Goal: Information Seeking & Learning: Learn about a topic

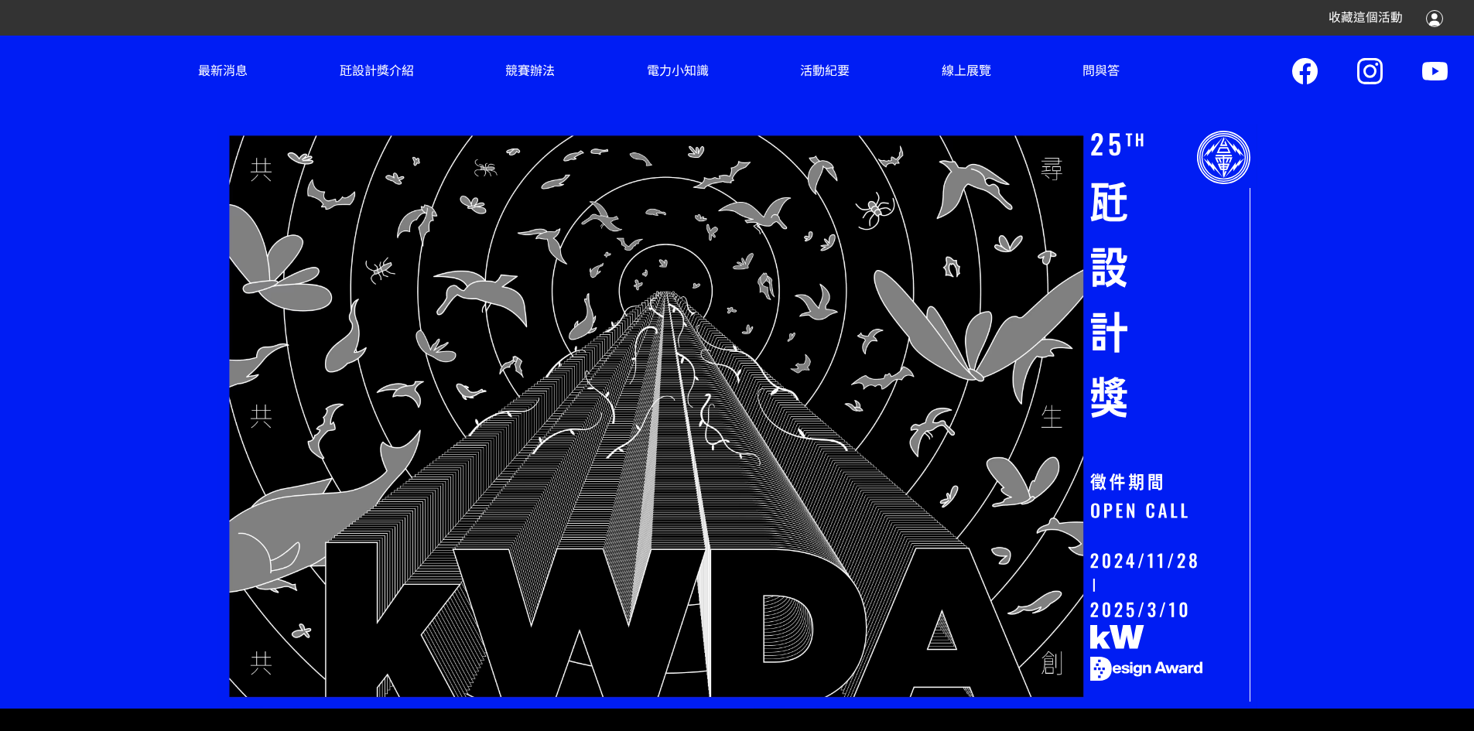
drag, startPoint x: 621, startPoint y: 284, endPoint x: 628, endPoint y: 291, distance: 9.3
click at [628, 291] on div at bounding box center [737, 416] width 1040 height 585
drag, startPoint x: 677, startPoint y: 382, endPoint x: 692, endPoint y: 465, distance: 84.9
click at [692, 465] on div at bounding box center [737, 416] width 1040 height 585
click at [212, 59] on link "最新消息" at bounding box center [223, 71] width 67 height 70
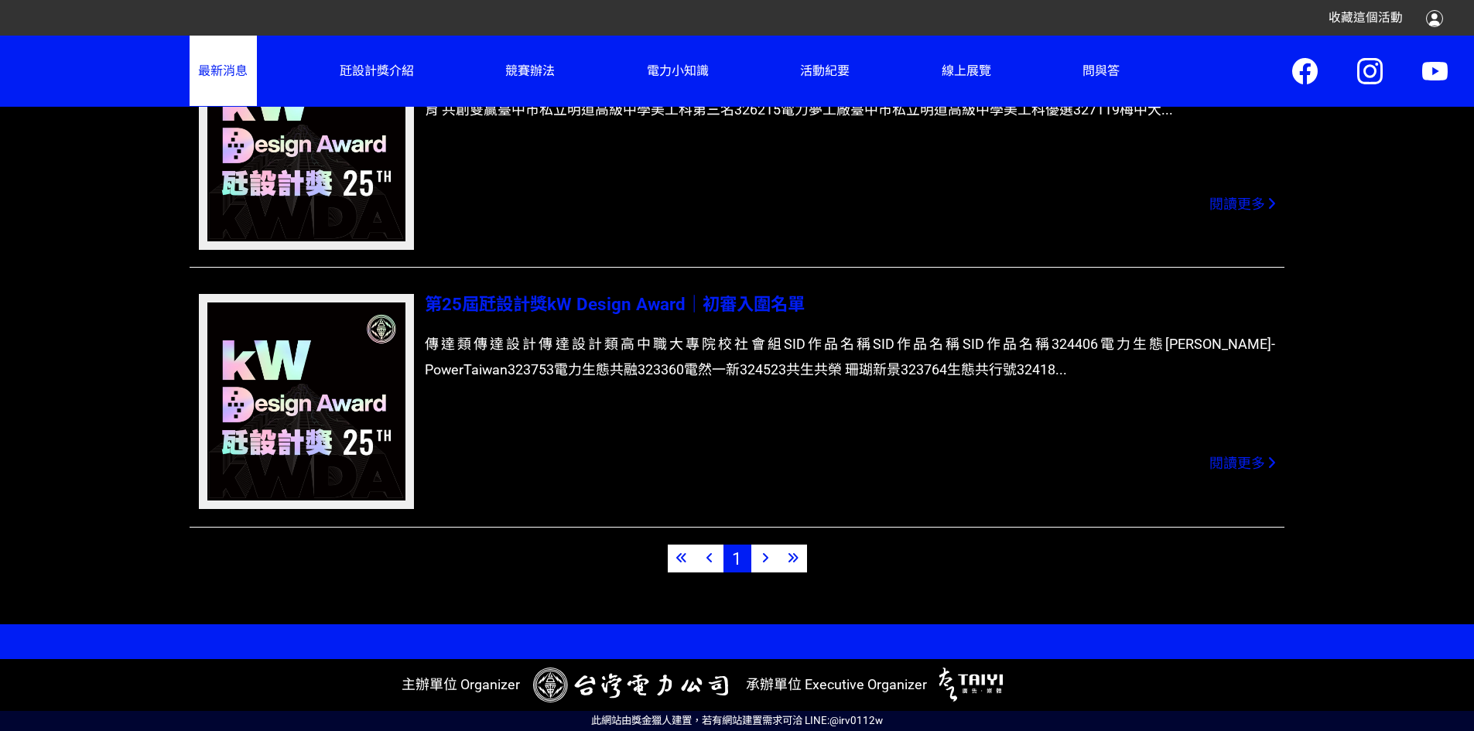
scroll to position [823, 0]
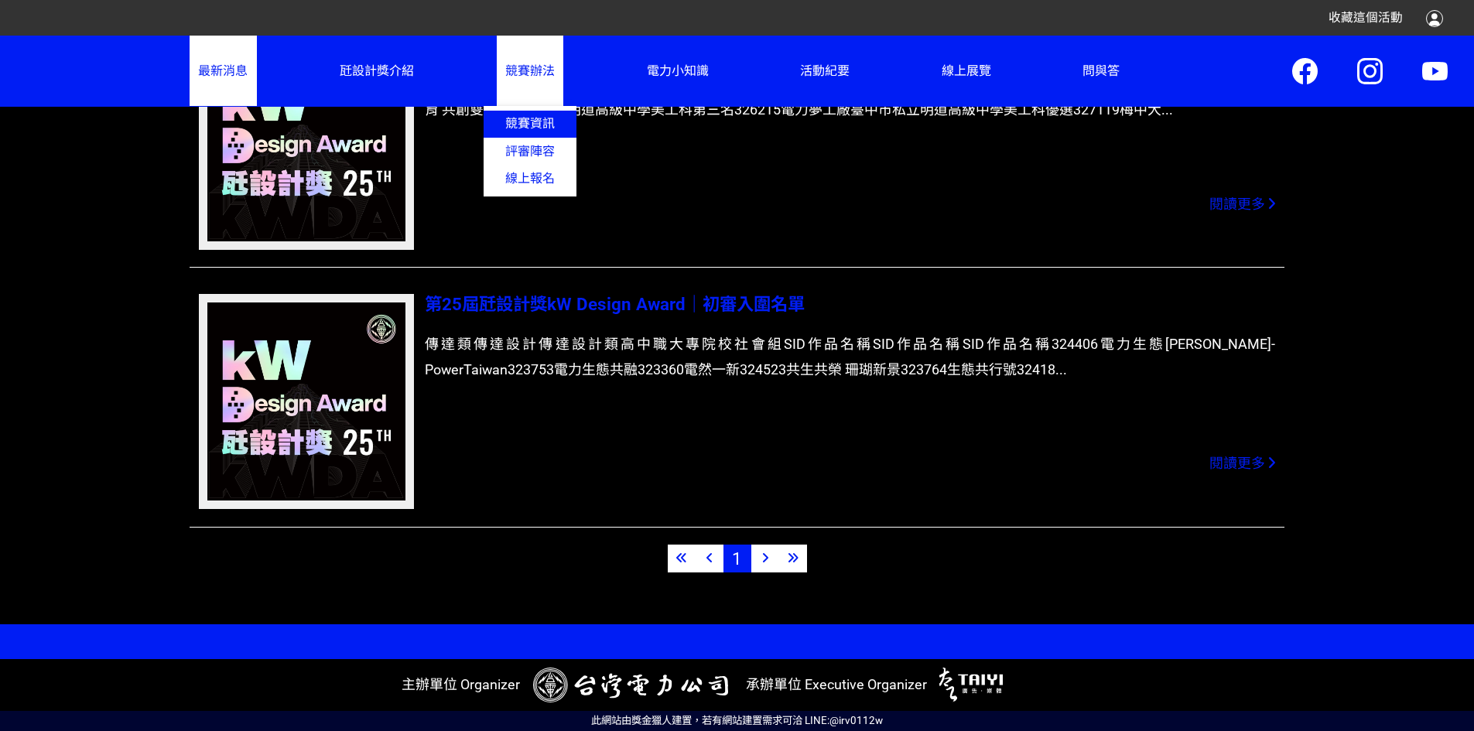
click at [539, 137] on link "競賽資訊" at bounding box center [530, 124] width 93 height 27
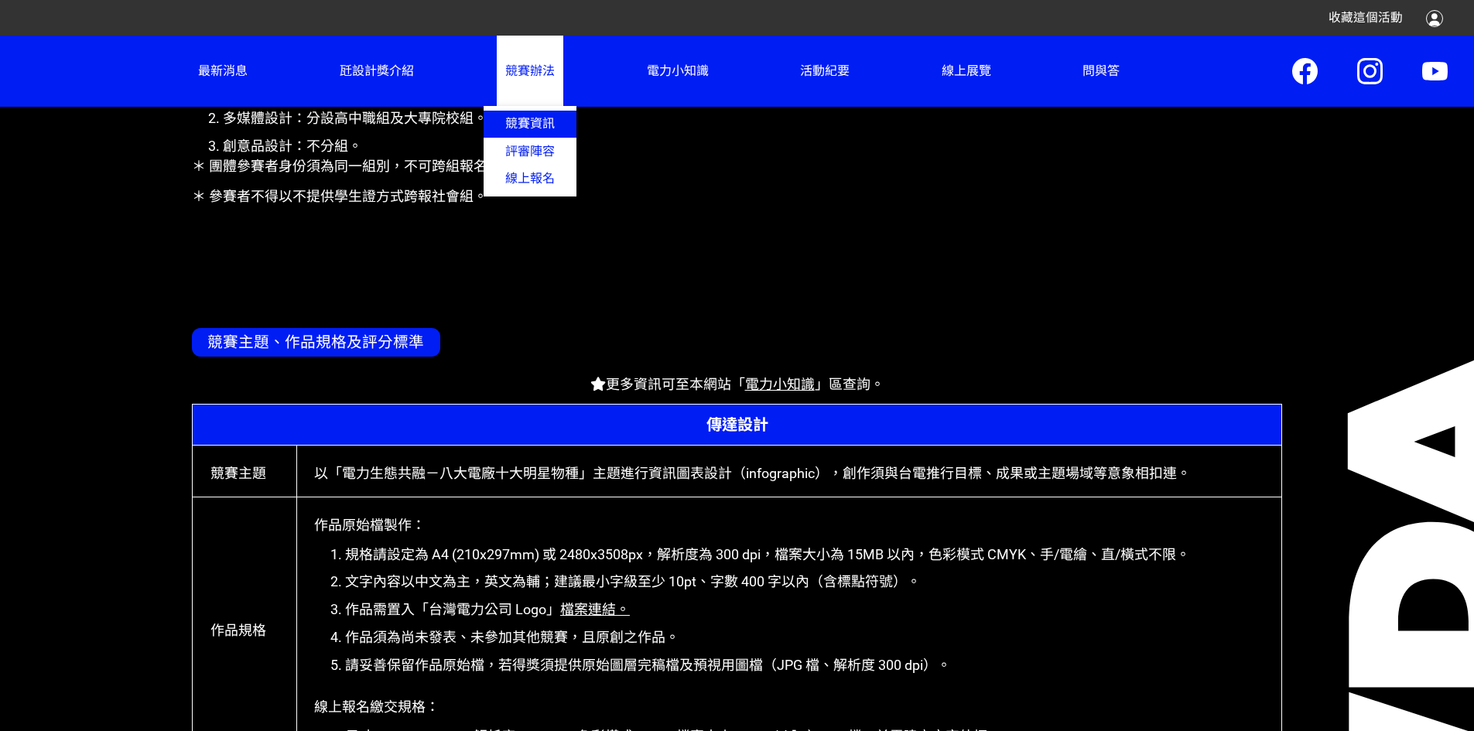
scroll to position [669, 0]
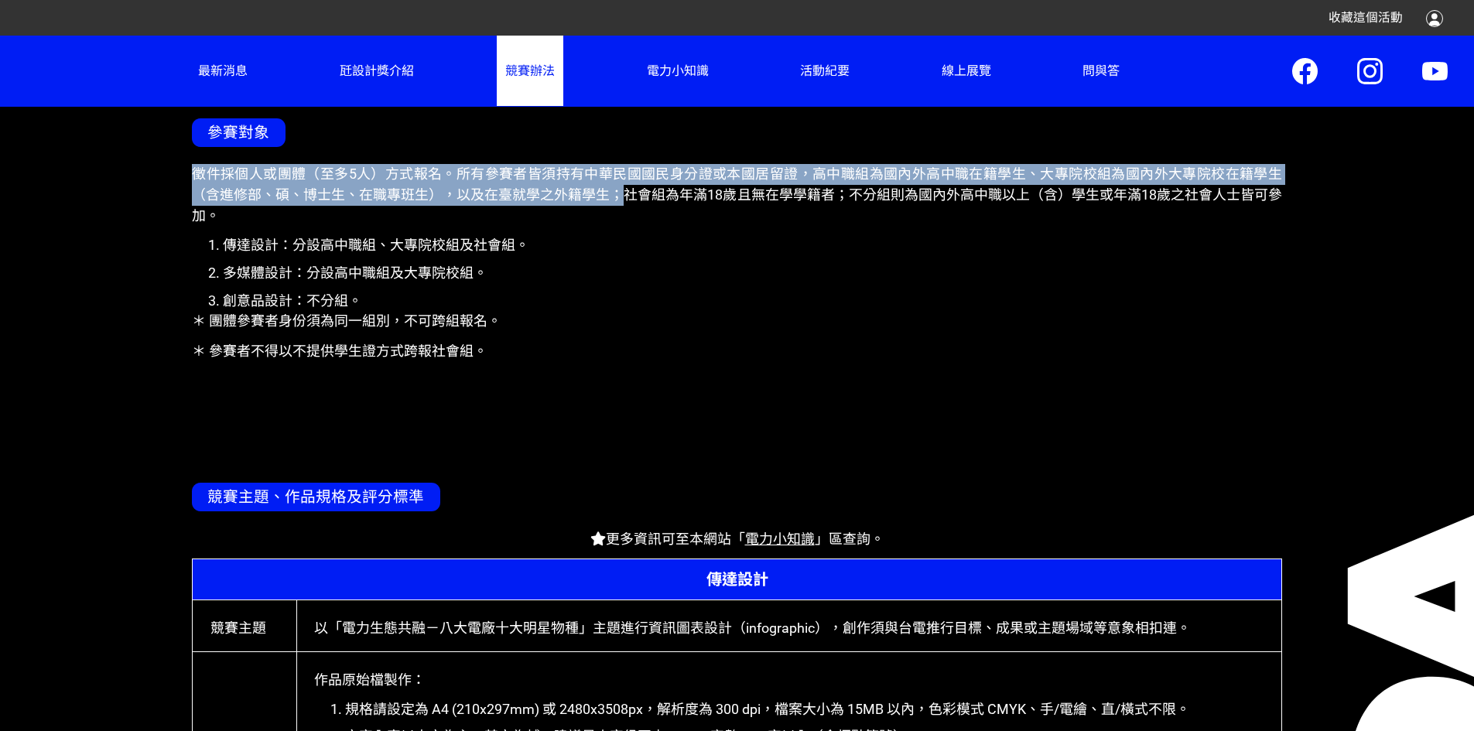
drag, startPoint x: 187, startPoint y: 267, endPoint x: 825, endPoint y: 293, distance: 638.2
click at [825, 293] on section "參賽對象 徵件採個人或團體（至多5人）方式報名。所有參賽者皆須持有中華民國國民身分證或本國居留證，高中職組為國內外高中職在籍學生、大專院校組為國內外大專院校在…" at bounding box center [737, 222] width 1121 height 364
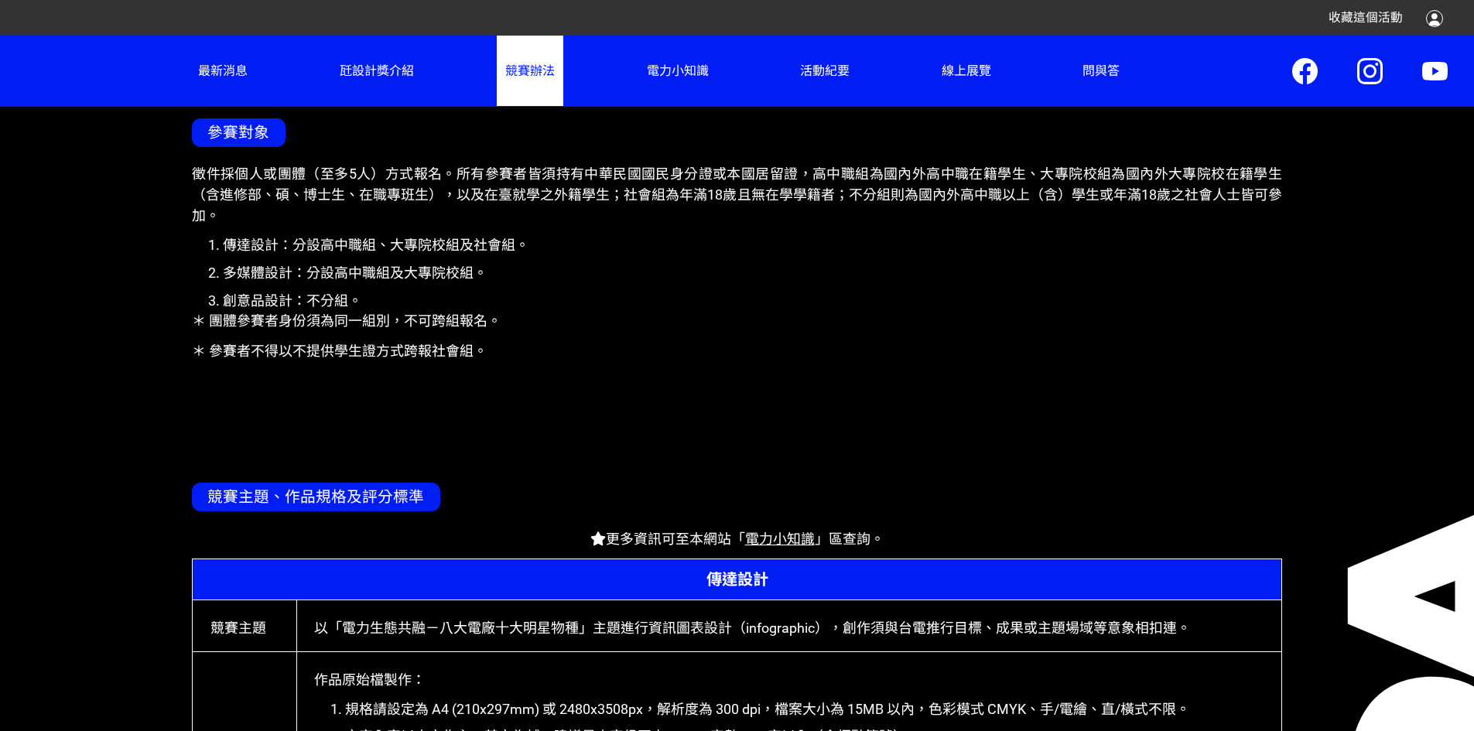
click at [1160, 227] on p "徵件採個人或團體（至多5人）方式報名。所有參賽者皆須持有中華民國國民身分證或本國居留證，高中職組為國內外高中職在籍學生、大專院校組為國內外大專院校在籍學生（含…" at bounding box center [737, 195] width 1090 height 63
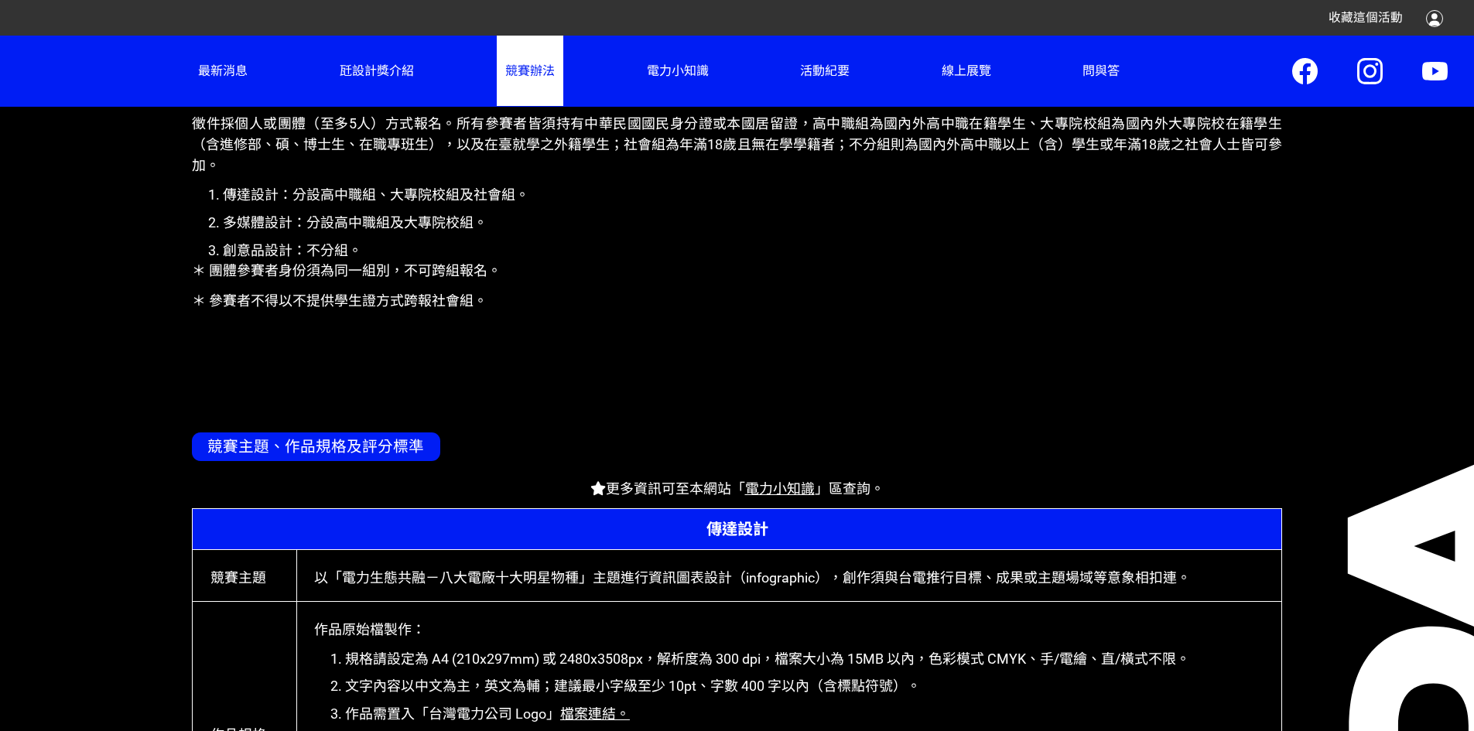
scroll to position [746, 0]
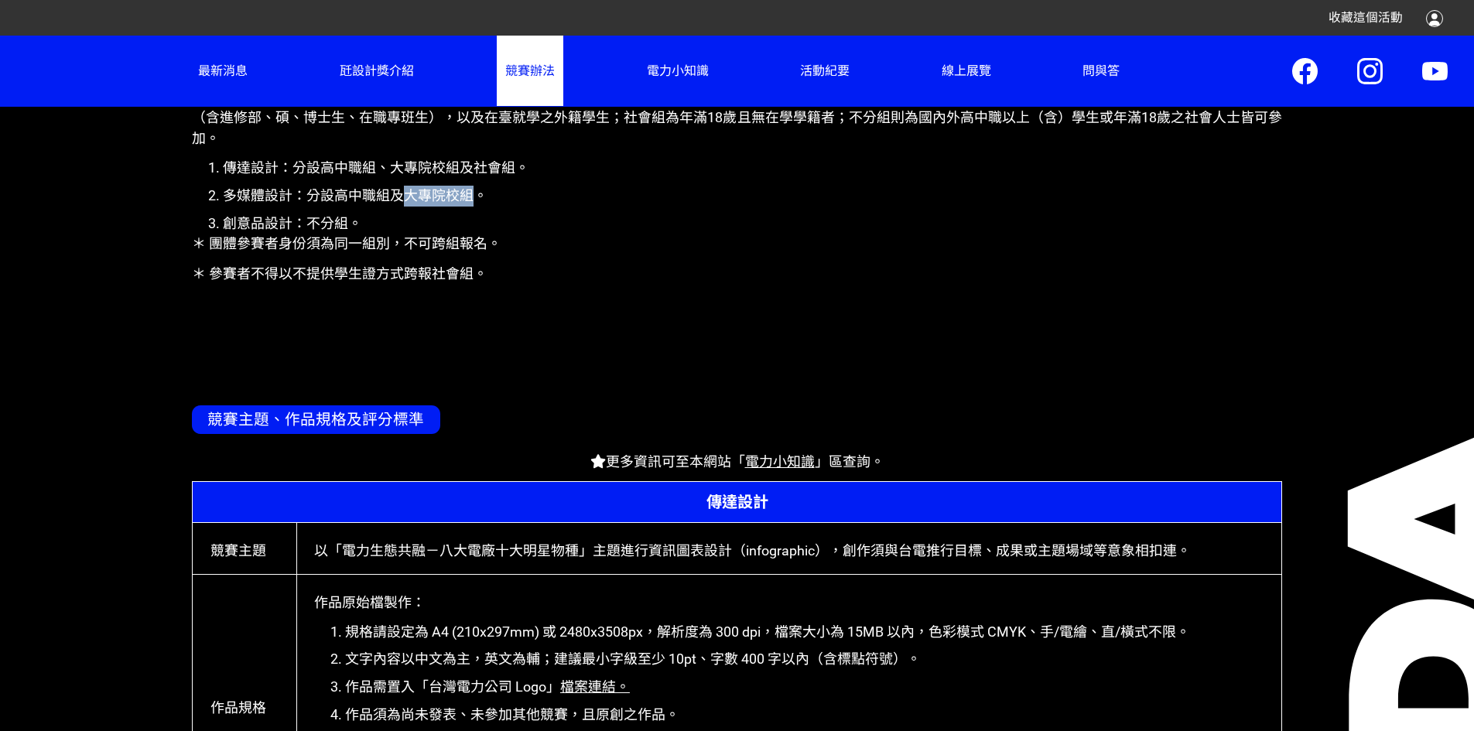
drag, startPoint x: 430, startPoint y: 310, endPoint x: 512, endPoint y: 313, distance: 81.3
click at [512, 207] on li "多媒體設計：分設高中職組及大專院校組。" at bounding box center [752, 196] width 1059 height 21
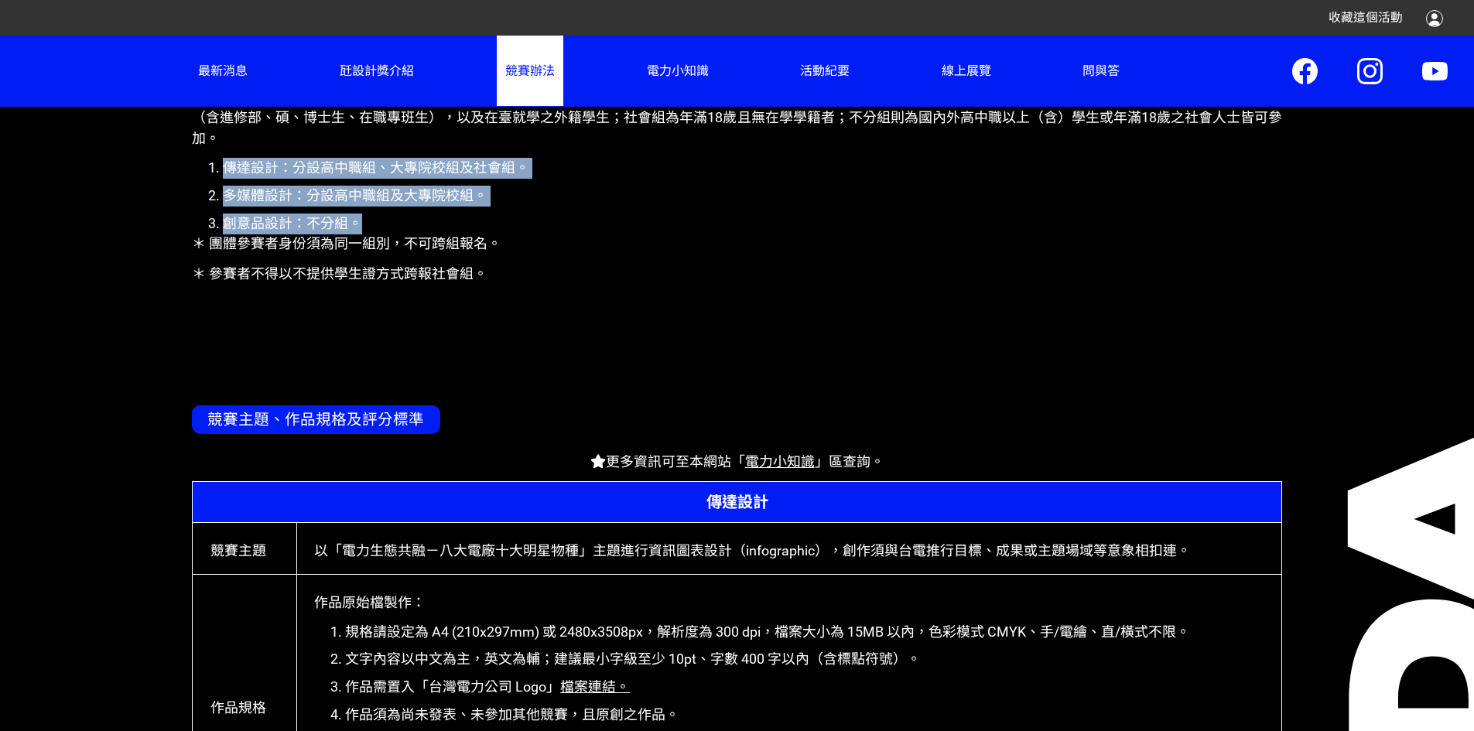
drag, startPoint x: 211, startPoint y: 281, endPoint x: 522, endPoint y: 346, distance: 317.8
click at [522, 234] on ol "傳達設計：分設高中職組、大專院校組及社會組。 多媒體設計：分設高中職組及大專院校組。 創意品設計：不分組。" at bounding box center [737, 196] width 1090 height 77
click at [522, 234] on li "創意品設計：不分組。" at bounding box center [752, 224] width 1059 height 21
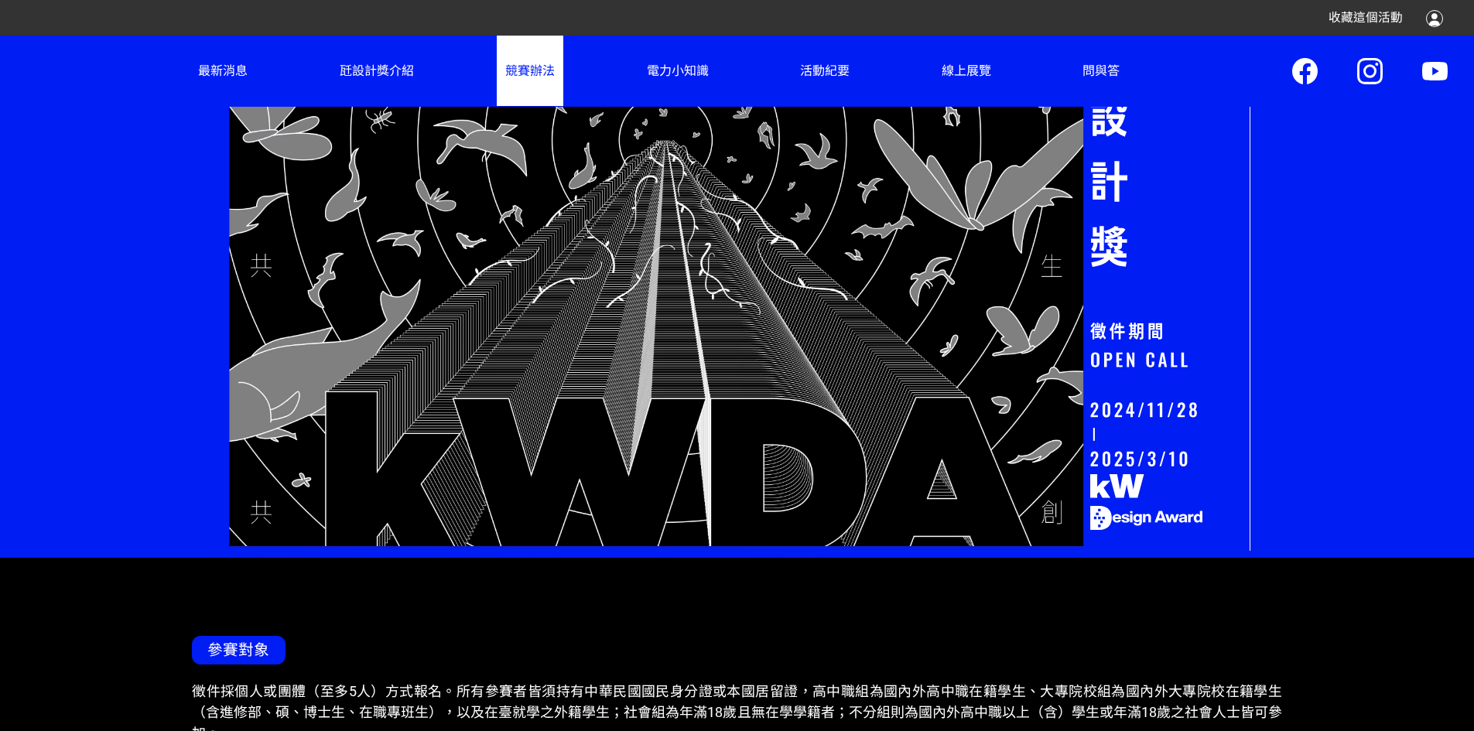
scroll to position [155, 0]
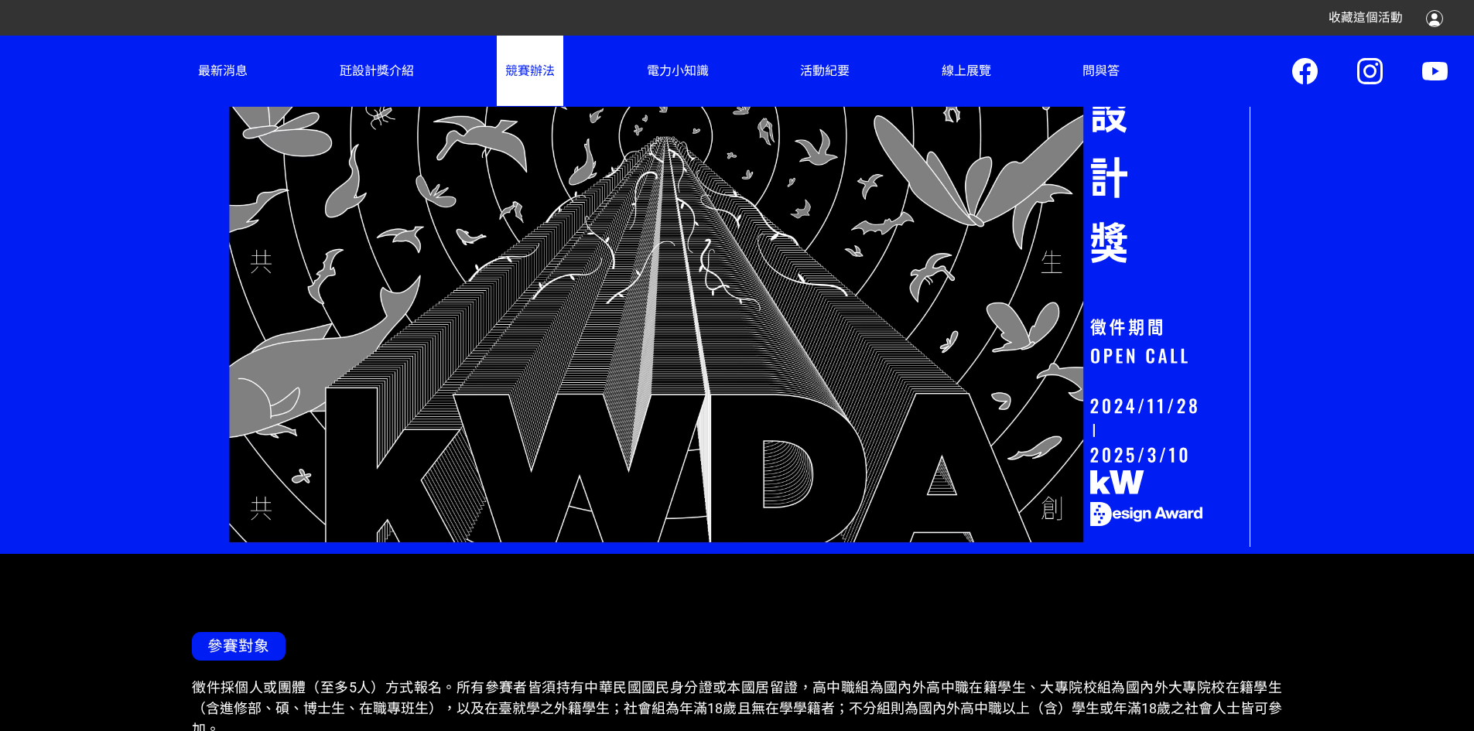
click at [1144, 319] on div at bounding box center [1116, 147] width 53 height 343
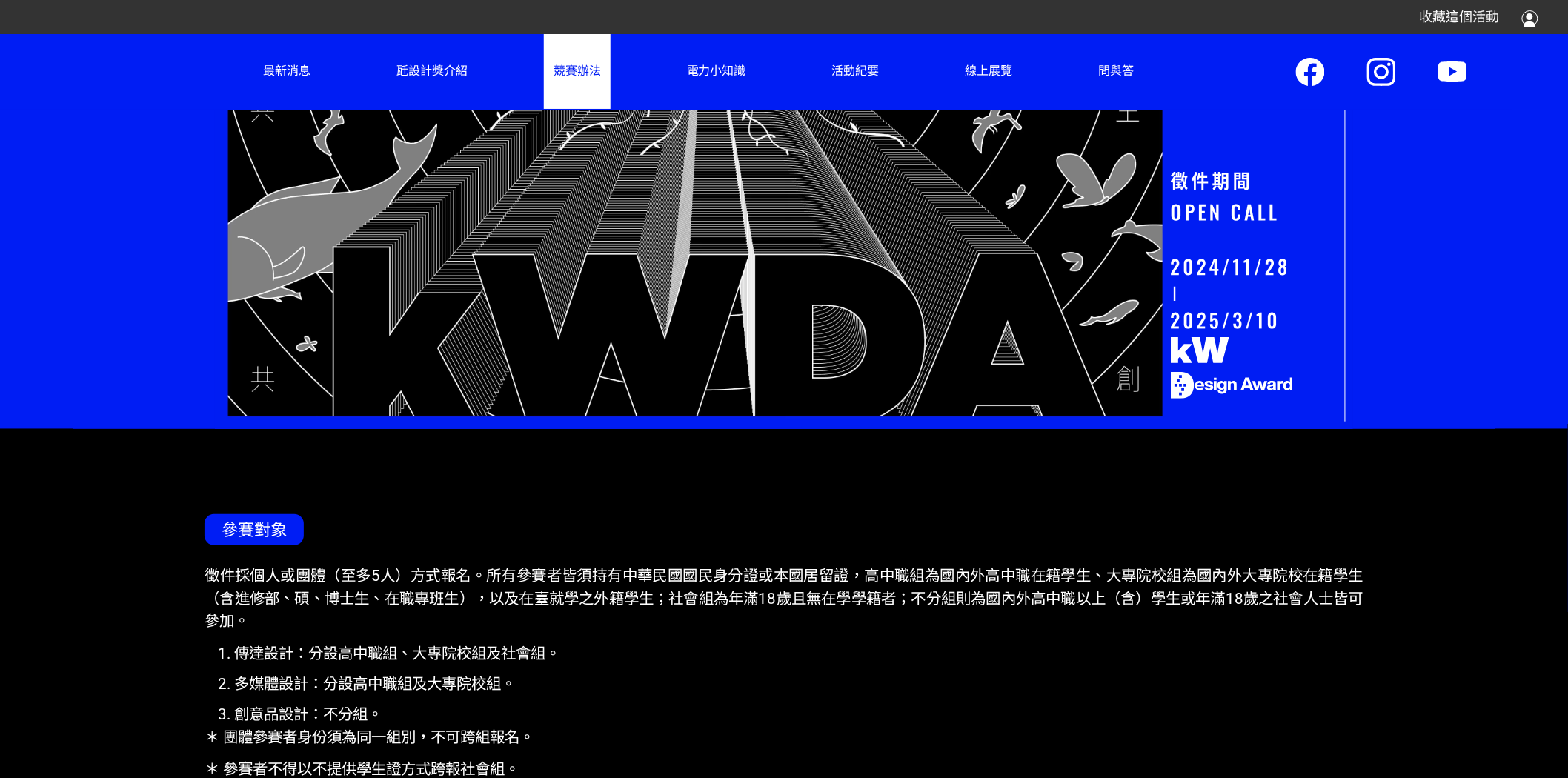
scroll to position [657, 0]
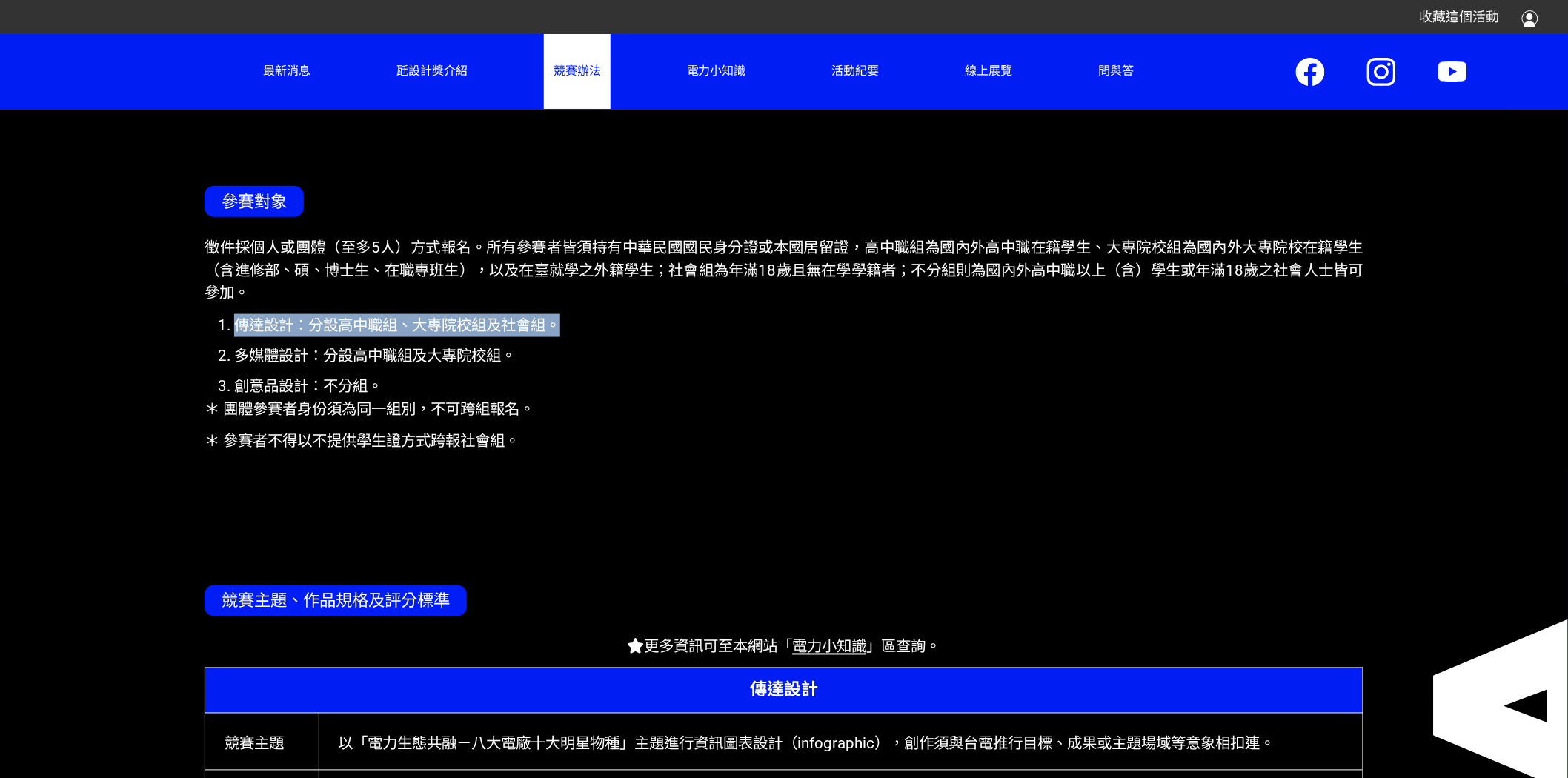
drag, startPoint x: 214, startPoint y: 322, endPoint x: 598, endPoint y: 334, distance: 384.2
click at [598, 334] on ol "傳達設計：分設高中職組、大專院校組及社會組。 多媒體設計：分設高中職組及大專院校組。 創意品設計：不分組。" at bounding box center [784, 355] width 1158 height 83
click at [598, 334] on li "傳達設計：分設高中職組、大專院校組及社會組。" at bounding box center [798, 325] width 1129 height 23
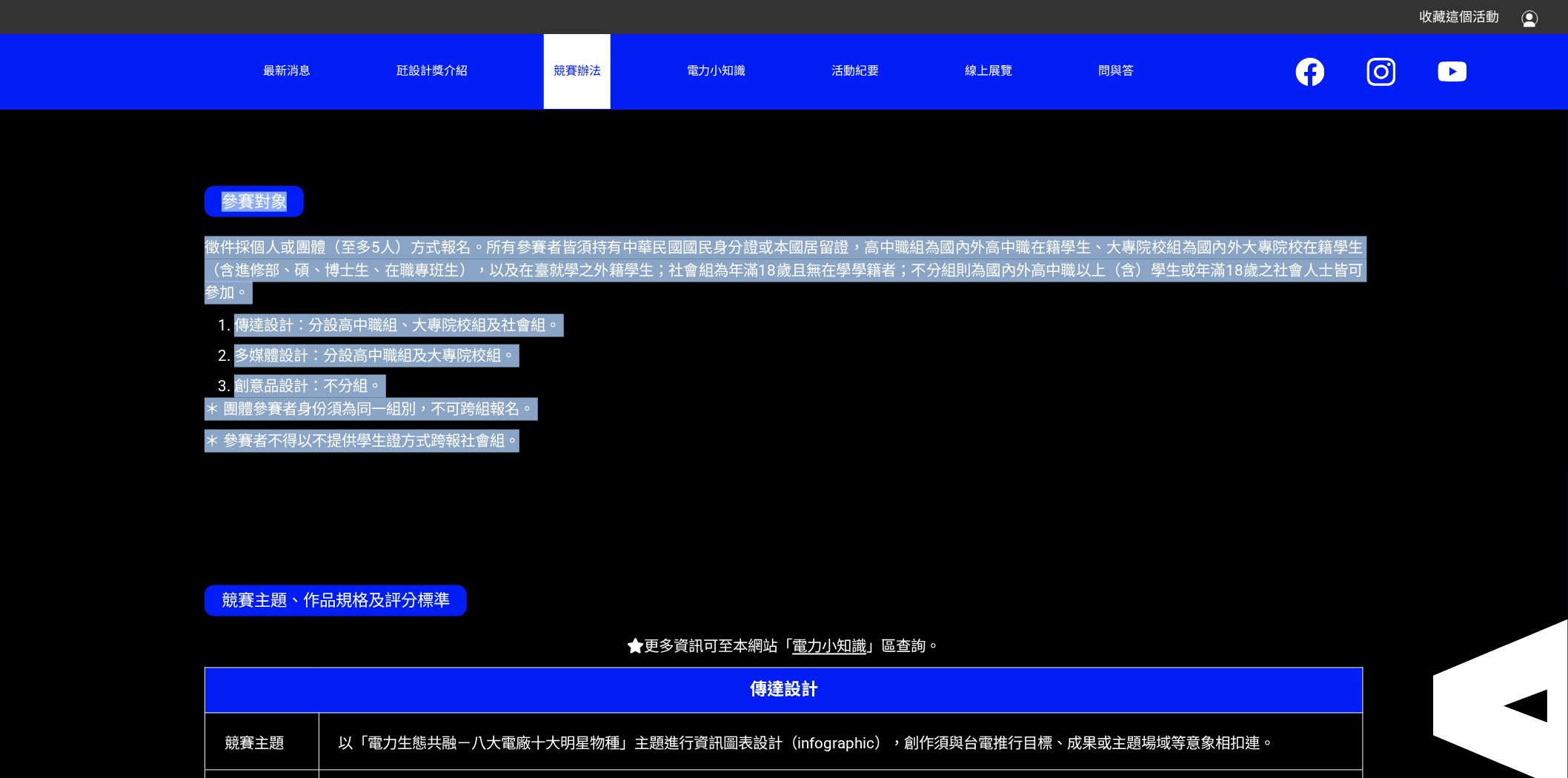
drag, startPoint x: 241, startPoint y: 201, endPoint x: 594, endPoint y: 437, distance: 424.6
click at [594, 437] on article "參賽對象 徵件採個人或團體（至多5人）方式報名。所有參賽者皆須持有中華民國國民身分證或本國居留證，高中職組為國內外高中職在籍學生、大專院校組為國內外大專院校在…" at bounding box center [783, 300] width 1163 height 399
copy article "參賽對象 徵件採個人或團體（至多5人）方式報名。所有參賽者皆須持有中華民國國民身分證或本國居留證，高中職組為國內外高中職在籍學生、大專院校組為國內外大專院校在…"
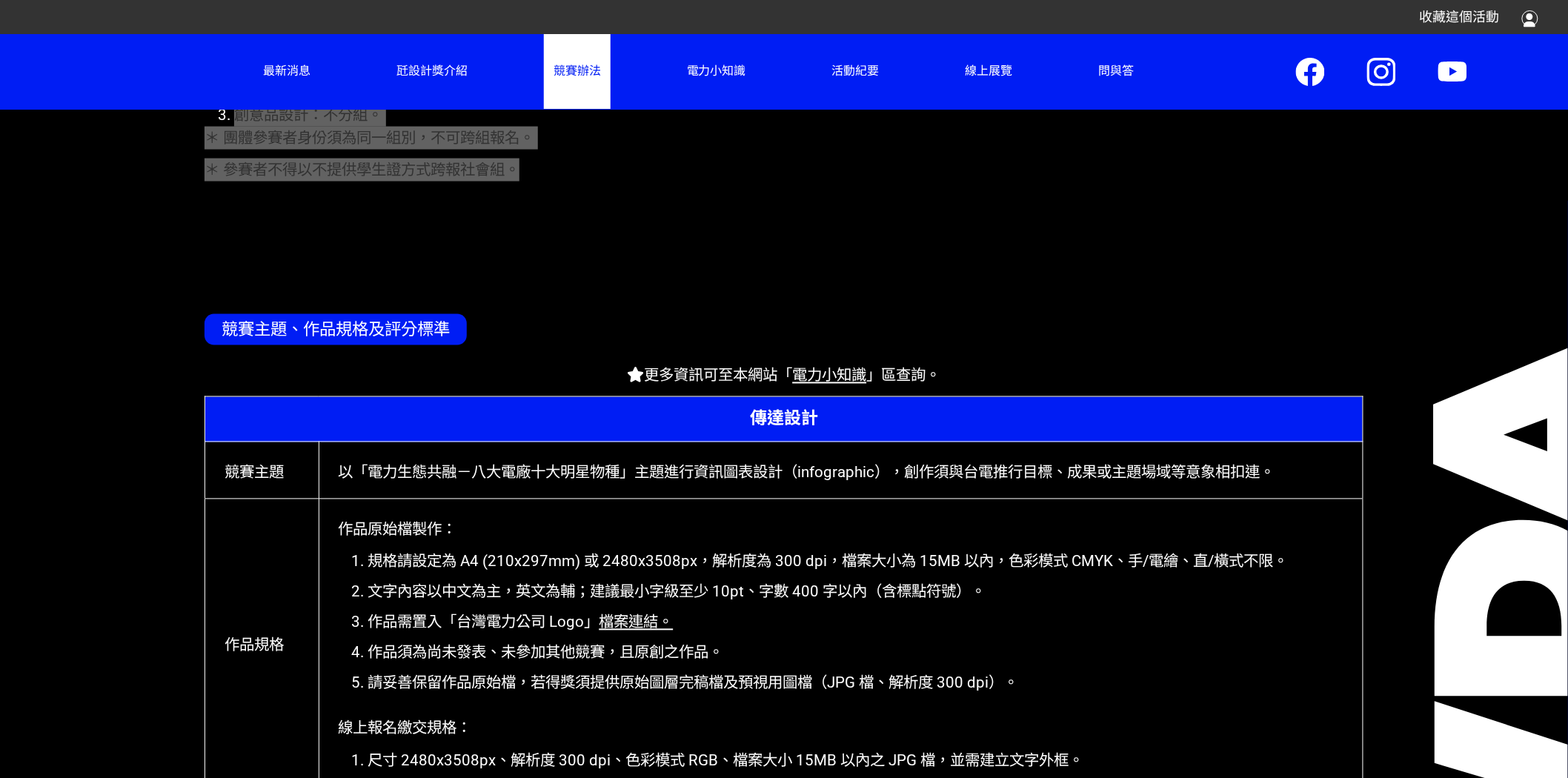
scroll to position [988, 0]
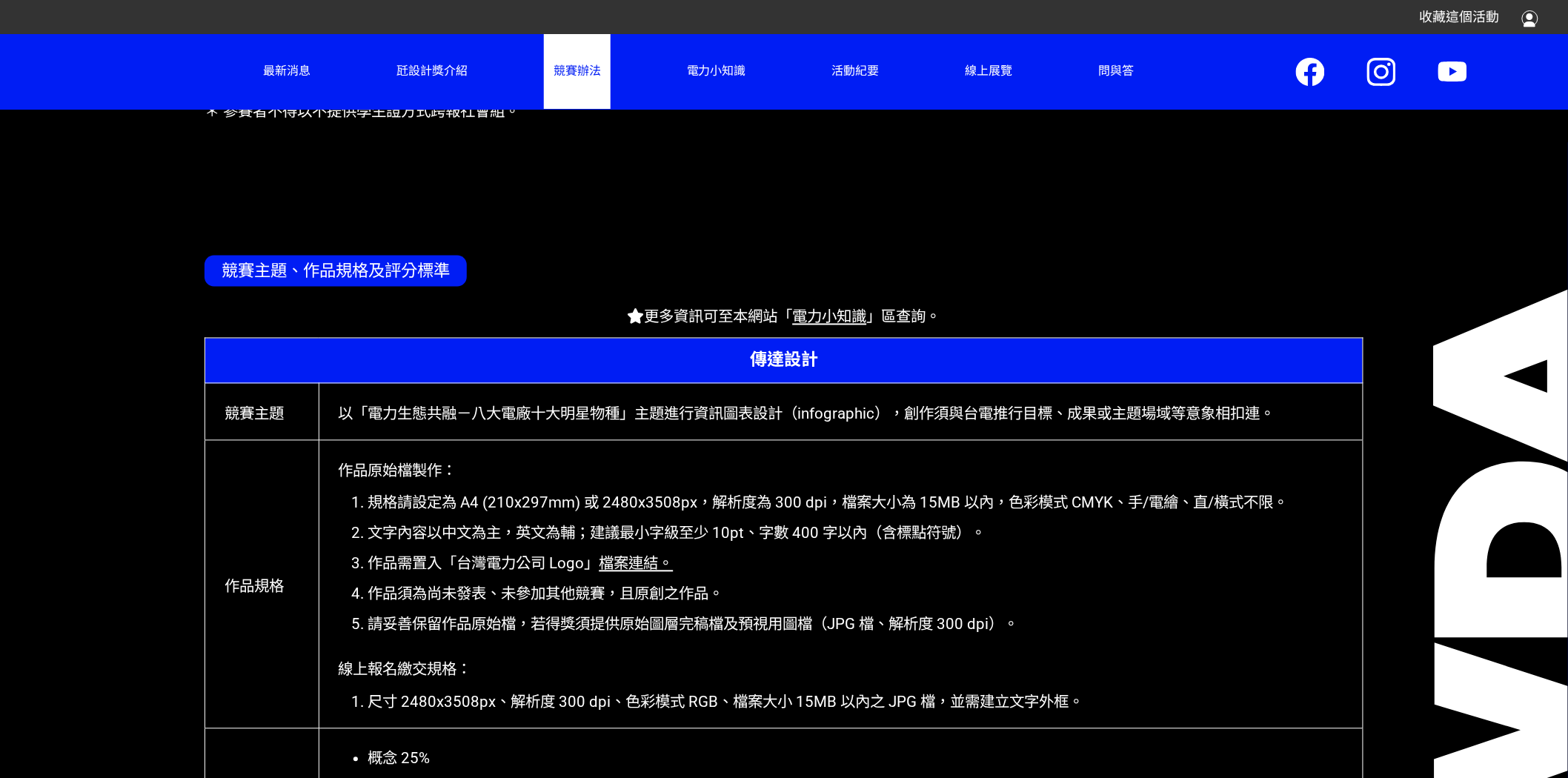
click at [380, 267] on h3 "競賽主題、作品規格及評分標準" at bounding box center [336, 271] width 262 height 32
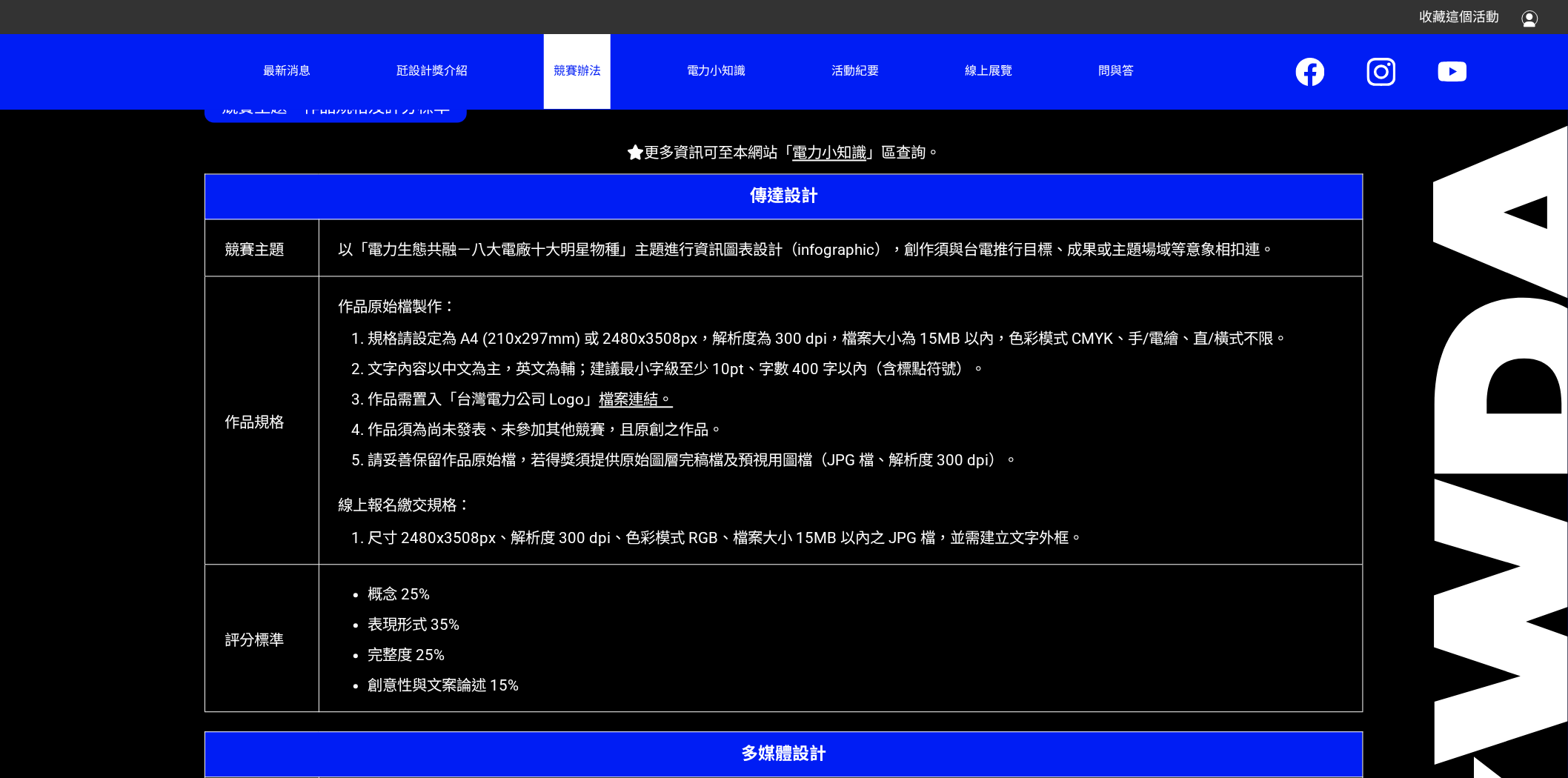
scroll to position [1151, 0]
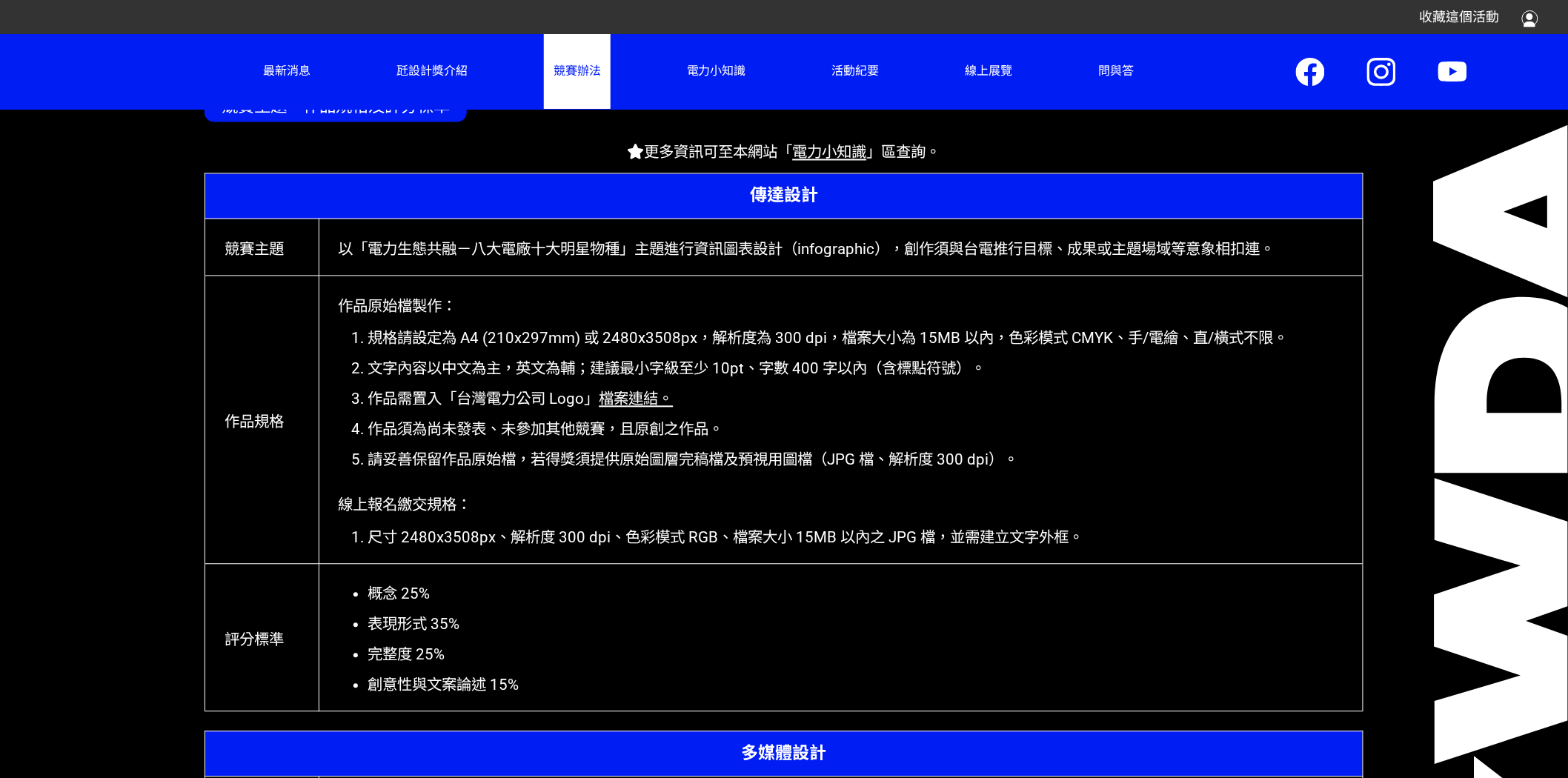
click at [819, 152] on link "電力小知識" at bounding box center [829, 152] width 74 height 18
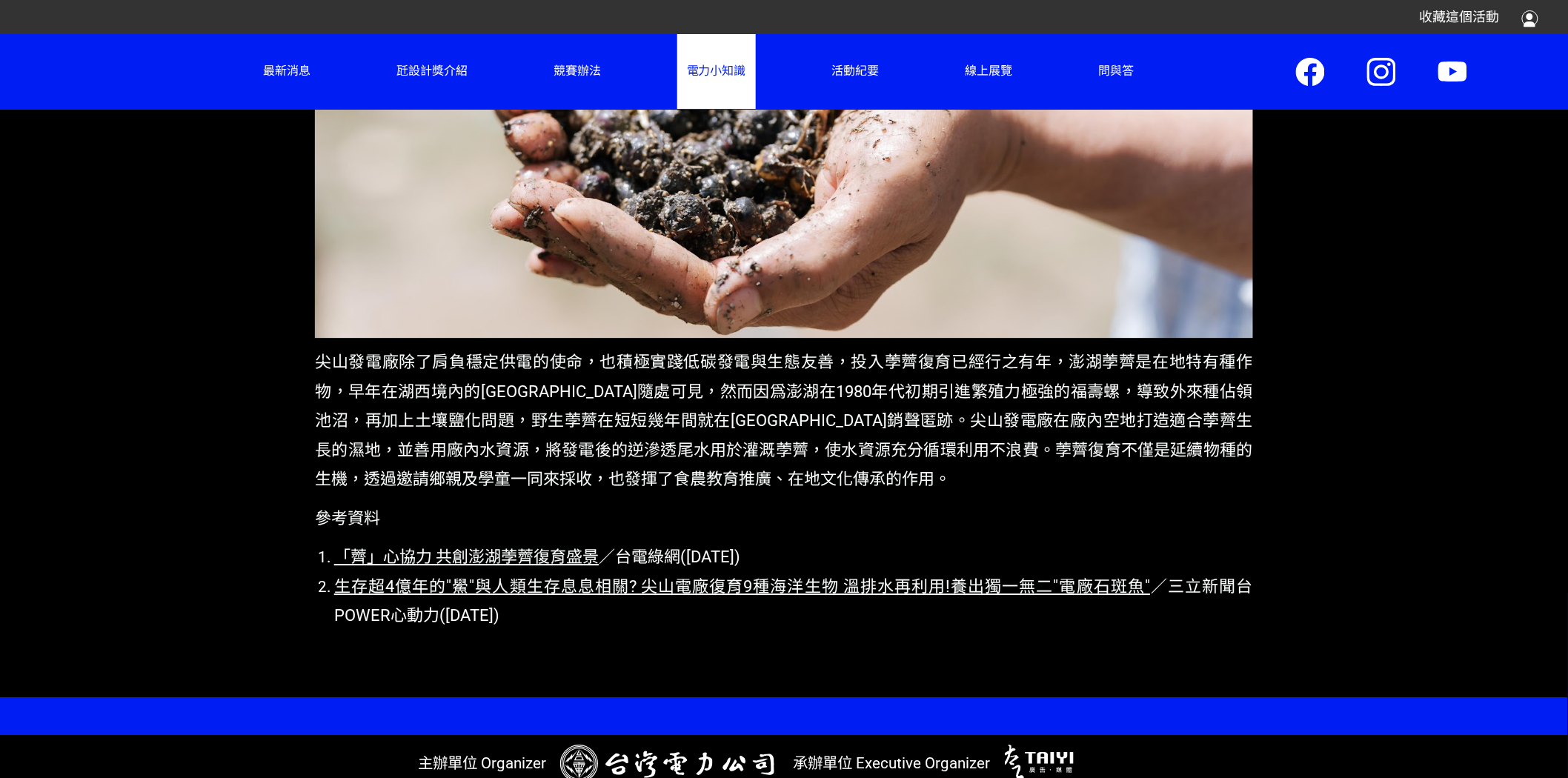
scroll to position [11135, 0]
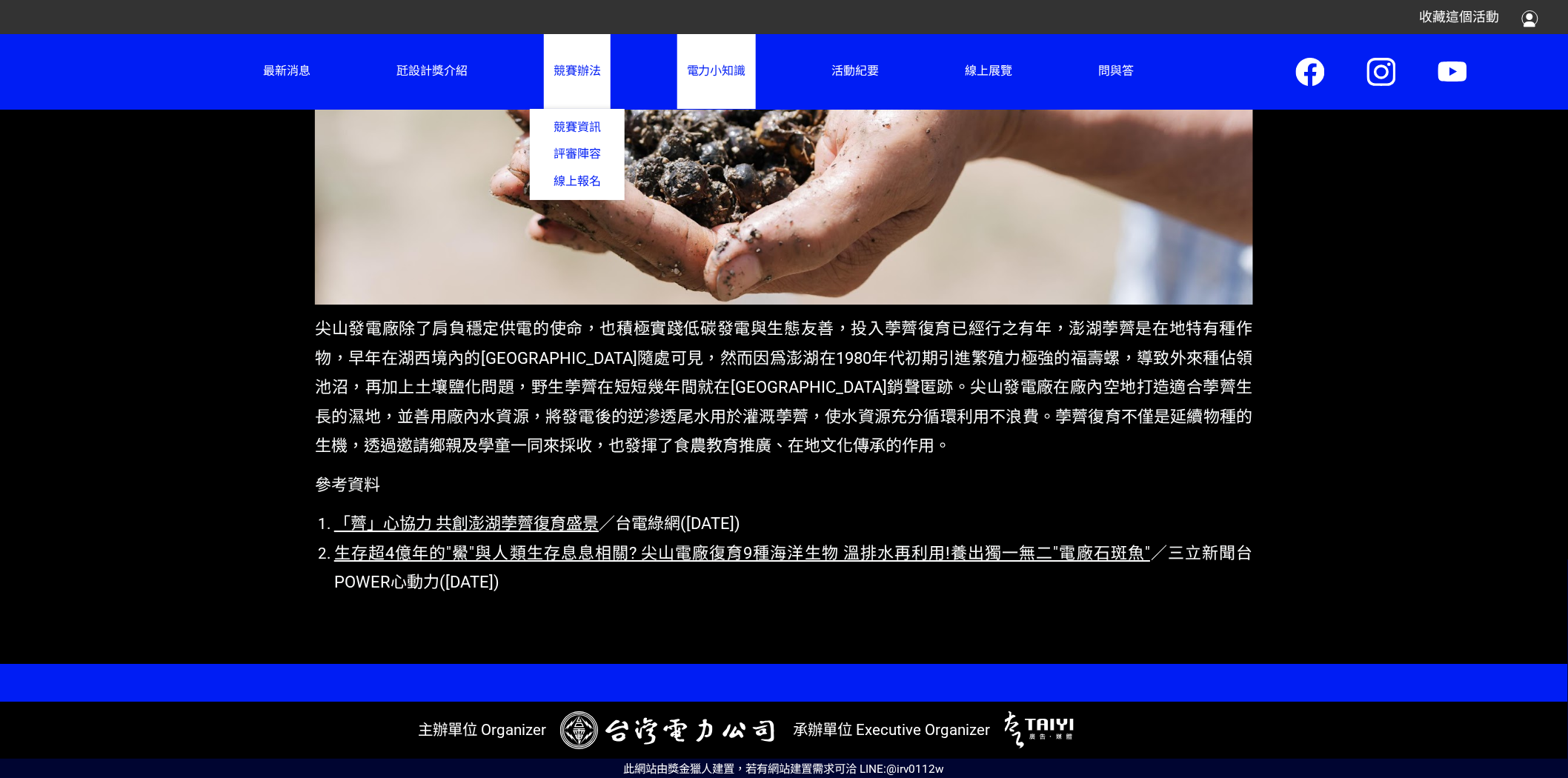
click at [573, 72] on span "競賽辦法" at bounding box center [577, 71] width 48 height 14
click at [578, 133] on link "競賽資訊" at bounding box center [576, 126] width 95 height 28
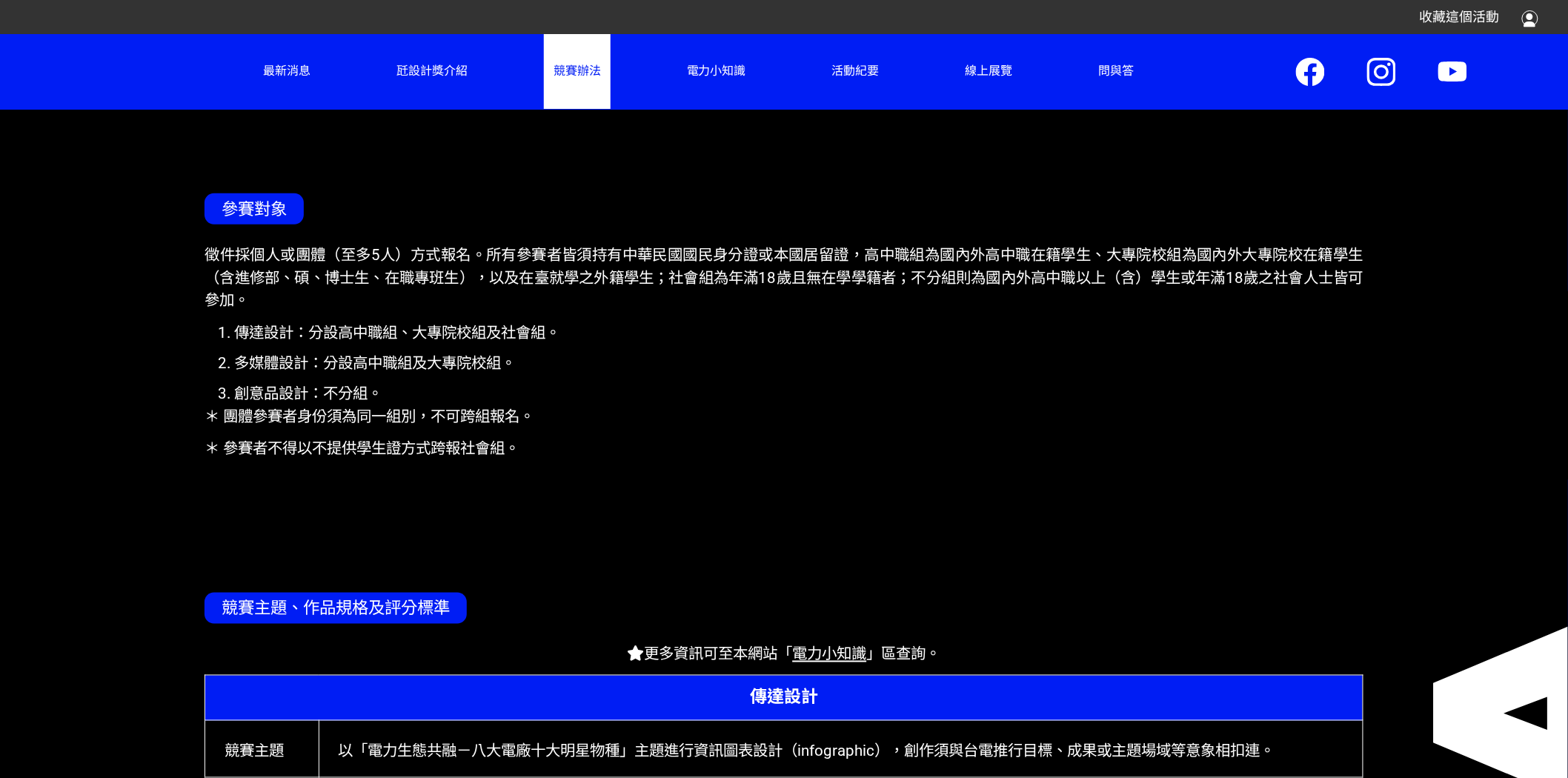
scroll to position [640, 0]
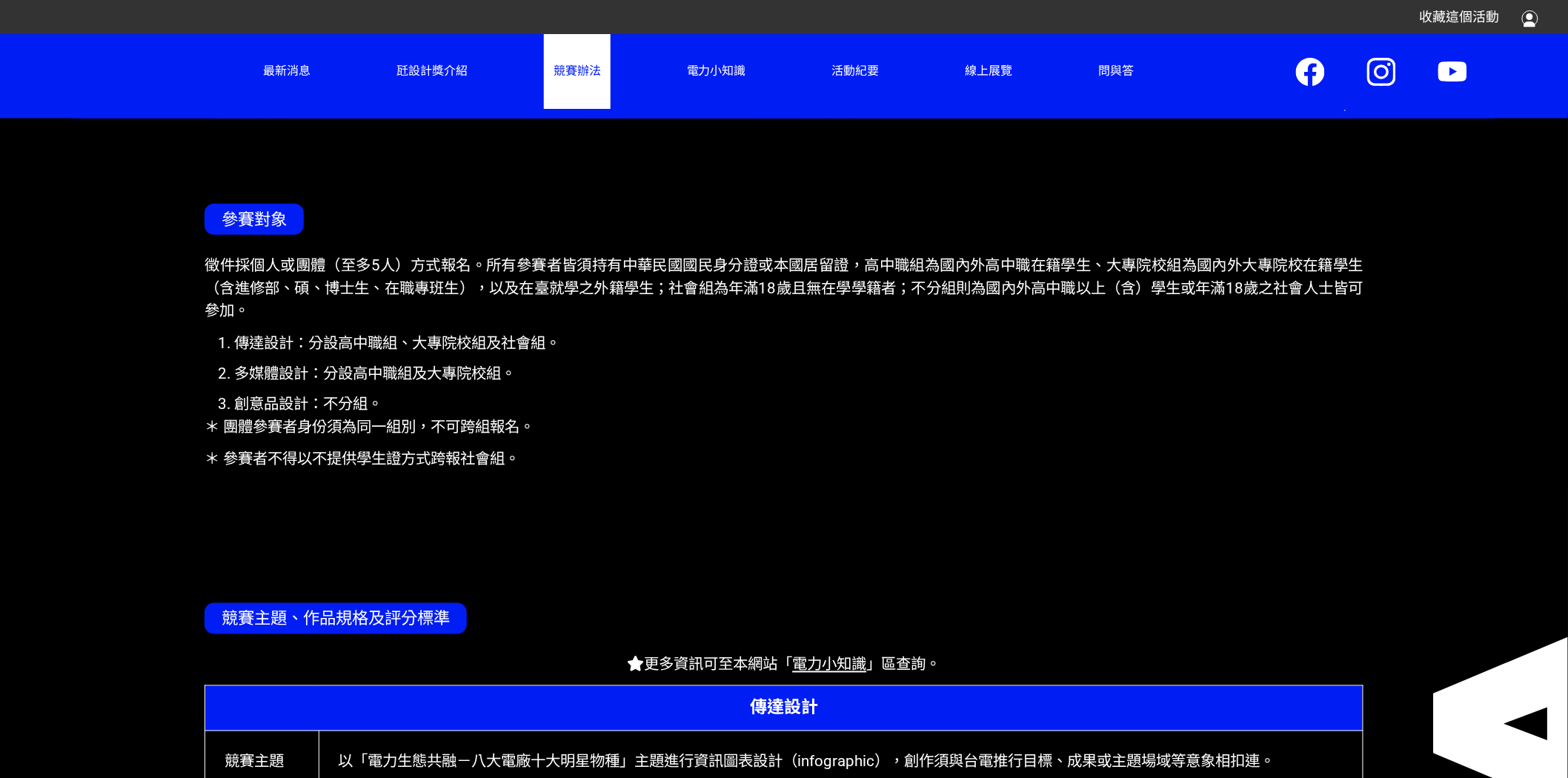
click at [402, 198] on article "參賽對象 徵件採個人或團體（至多5人）方式報名。所有參賽者皆須持有中華民國國民身分證或本國居留證，高中職組為國內外高中職在籍學生、大專院校組為國內外大專院校在…" at bounding box center [783, 318] width 1163 height 399
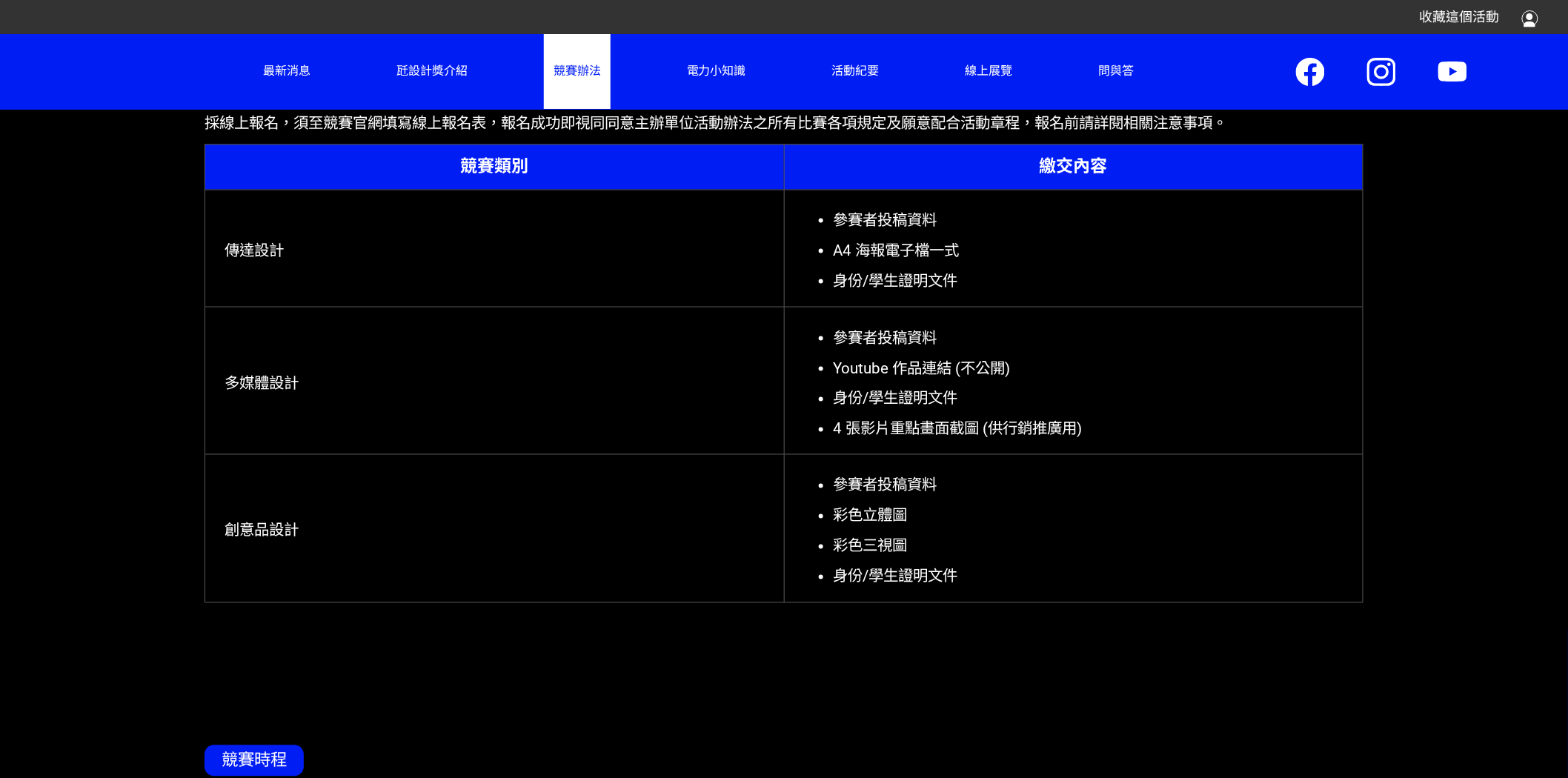
scroll to position [3052, 0]
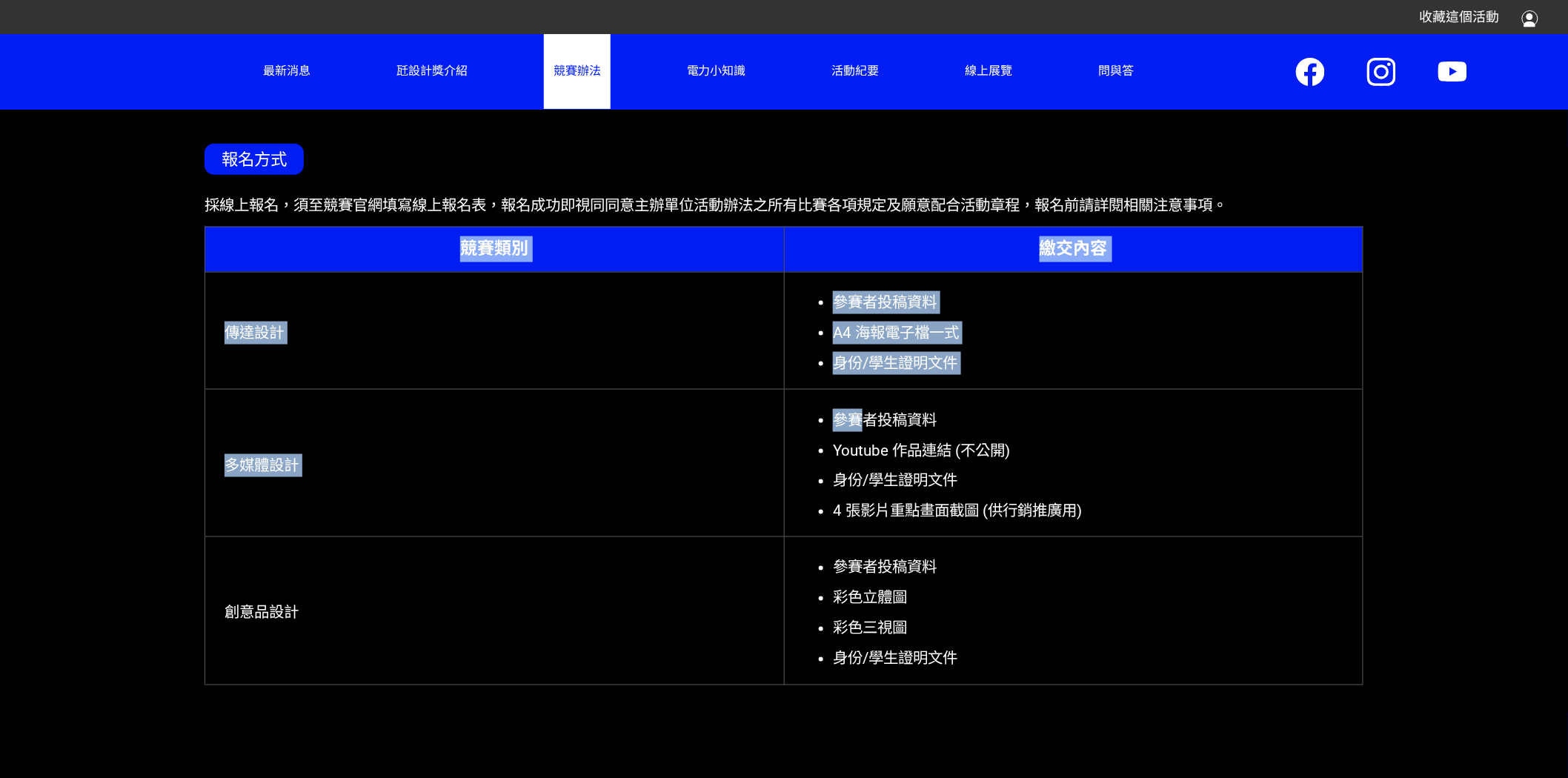
drag, startPoint x: 501, startPoint y: 260, endPoint x: 594, endPoint y: 290, distance: 97.7
click at [822, 389] on table "競賽類別 繳交內容 傳達設計 參賽者投稿資料 A4 海報電子檔一式 身份/學生證明文件 多媒體設計 參賽者投稿資料 Youtube 作品連結 (不公開) 身份…" at bounding box center [784, 456] width 1158 height 458
click at [443, 237] on th "競賽類別" at bounding box center [494, 249] width 578 height 45
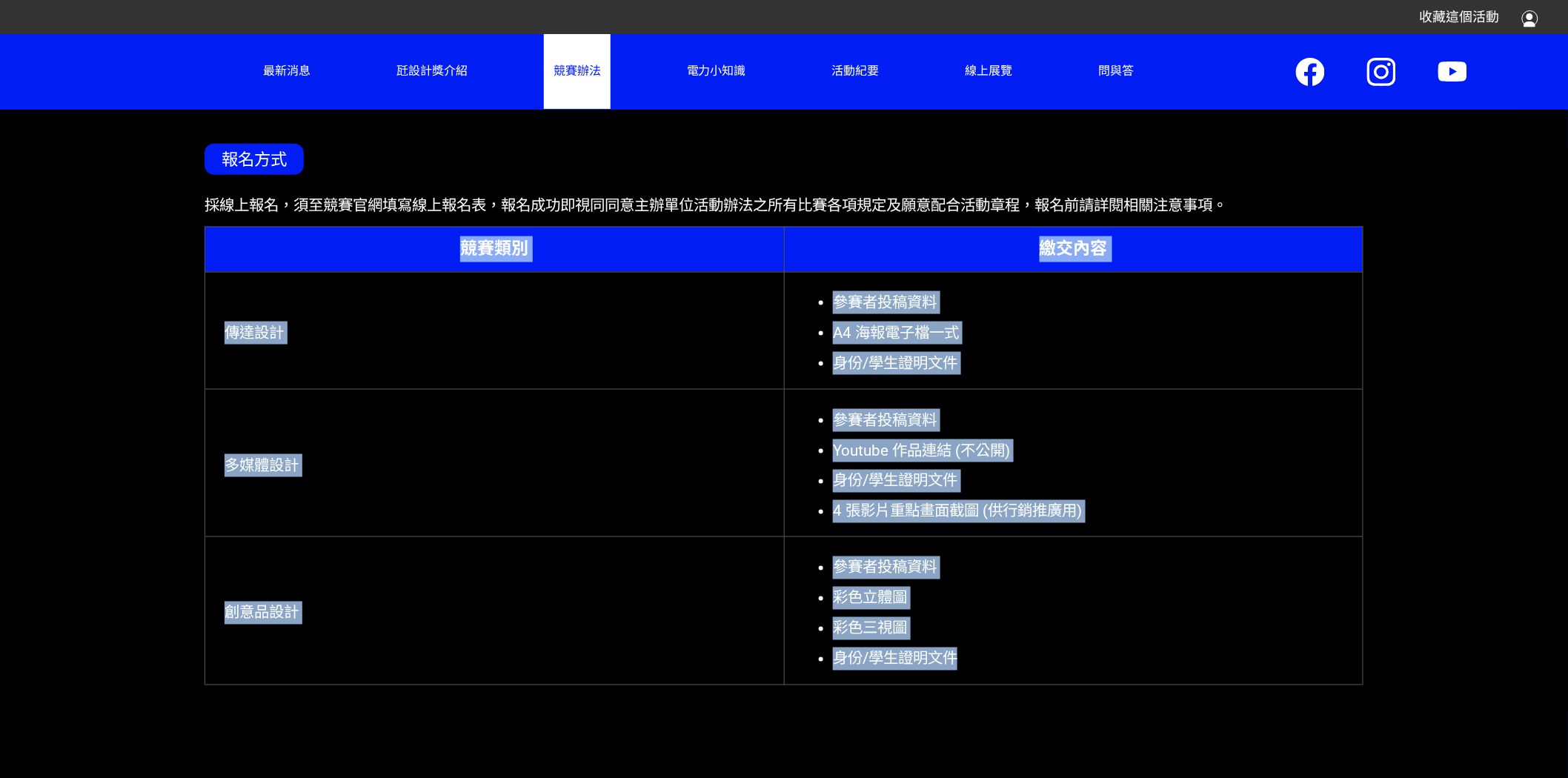
drag, startPoint x: 465, startPoint y: 247, endPoint x: 1194, endPoint y: 662, distance: 838.8
click at [1194, 662] on table "競賽類別 繳交內容 傳達設計 參賽者投稿資料 A4 海報電子檔一式 身份/學生證明文件 多媒體設計 參賽者投稿資料 Youtube 作品連結 (不公開) 身份…" at bounding box center [784, 456] width 1158 height 458
copy table "競賽類別 繳交內容 傳達設計 參賽者投稿資料 A4 海報電子檔一式 身份/學生證明文件 多媒體設計 參賽者投稿資料 Youtube 作品連結 (不公開) 身份…"
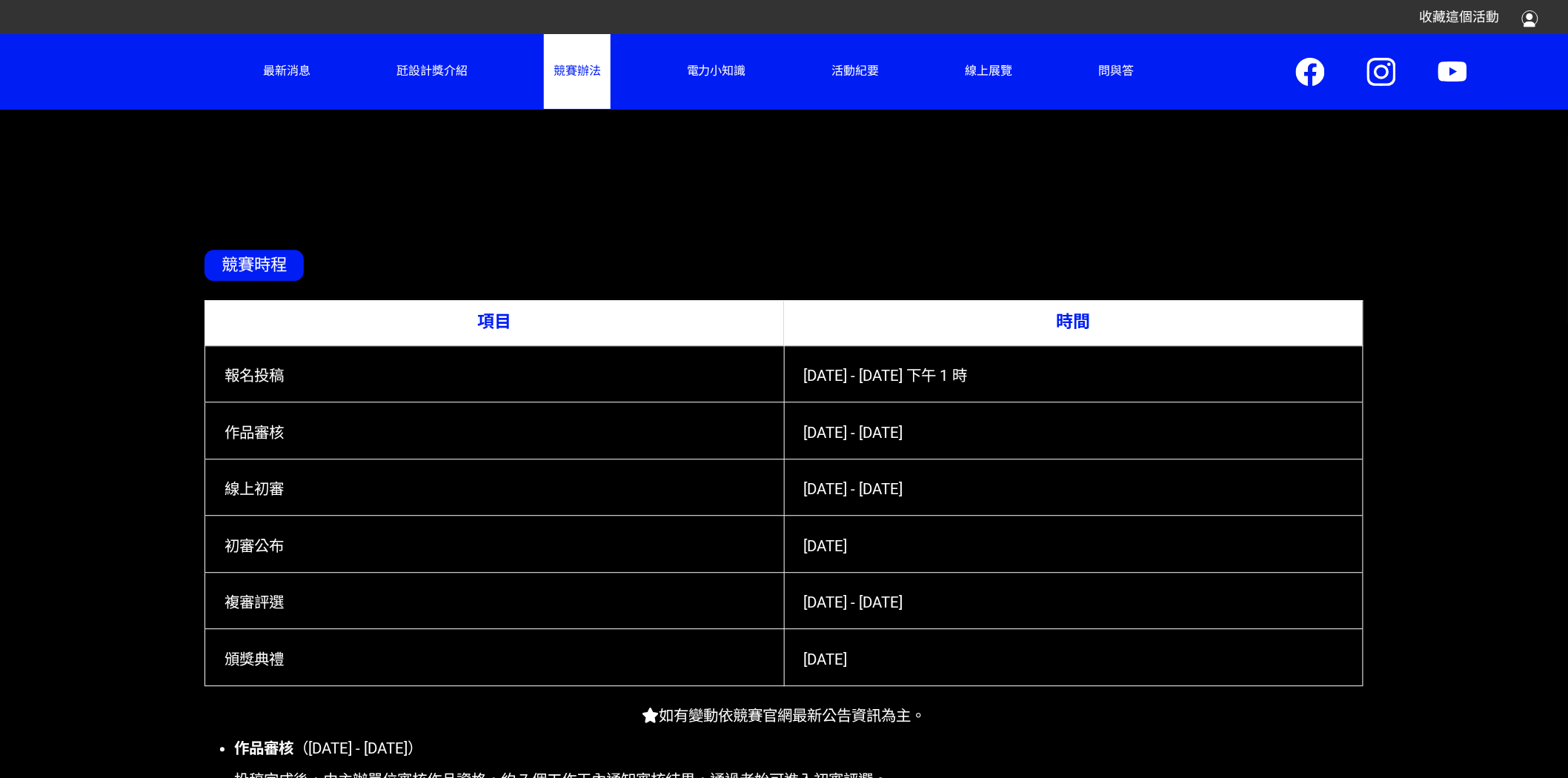
scroll to position [3627, 0]
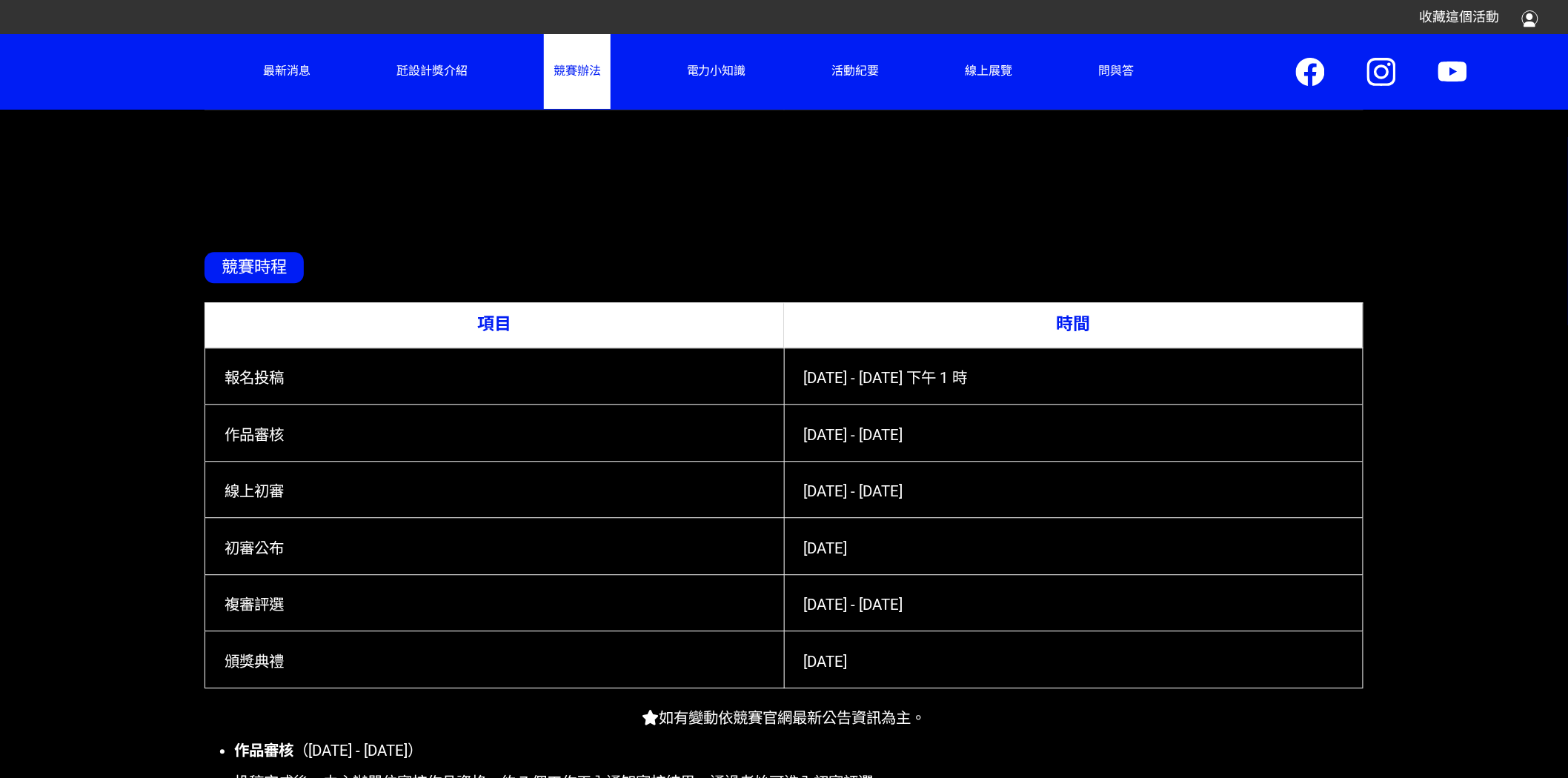
drag, startPoint x: 226, startPoint y: 368, endPoint x: 1037, endPoint y: 650, distance: 858.6
click at [1037, 650] on tbody "報名投稿 [DATE] - [DATE] 下午 1 時 作品審核 [DATE] - [DATE] 線上初審 [DATE] - [DATE] 初審公布 [DAT…" at bounding box center [783, 517] width 1157 height 340
copy tbody "報名投稿 [DATE] - [DATE] 下午 1 時 作品審核 [DATE] - [DATE] 線上初審 [DATE] - [DATE] 初審公布 [DAT…"
click at [557, 243] on article "競賽時程 項目 時間 報名投稿 [DATE] - [DATE] 下午 1 時 作品審核 [DATE] - [DATE] 線上初審 [DATE] - [DATE…" at bounding box center [783, 568] width 1163 height 804
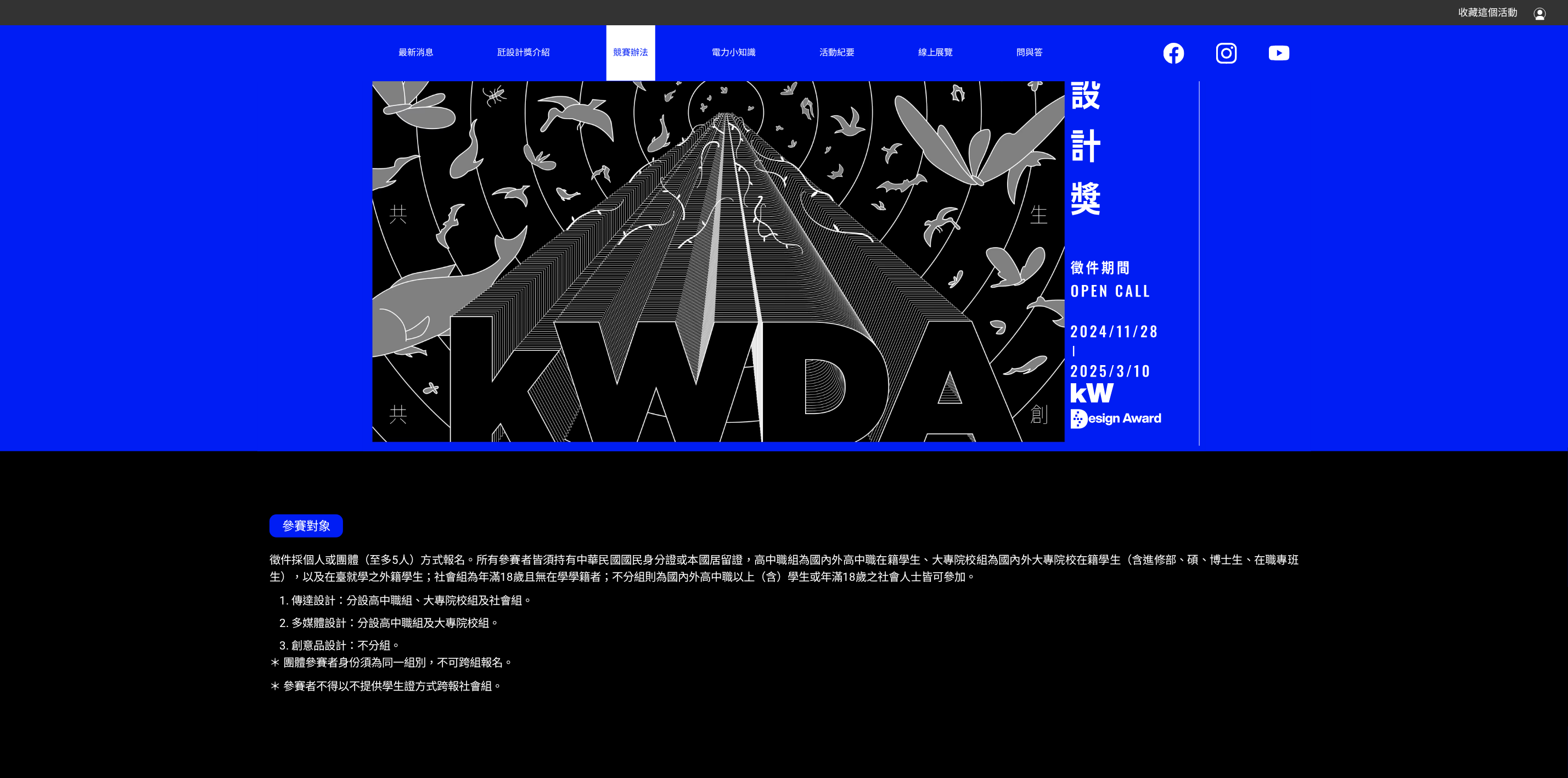
scroll to position [0, 0]
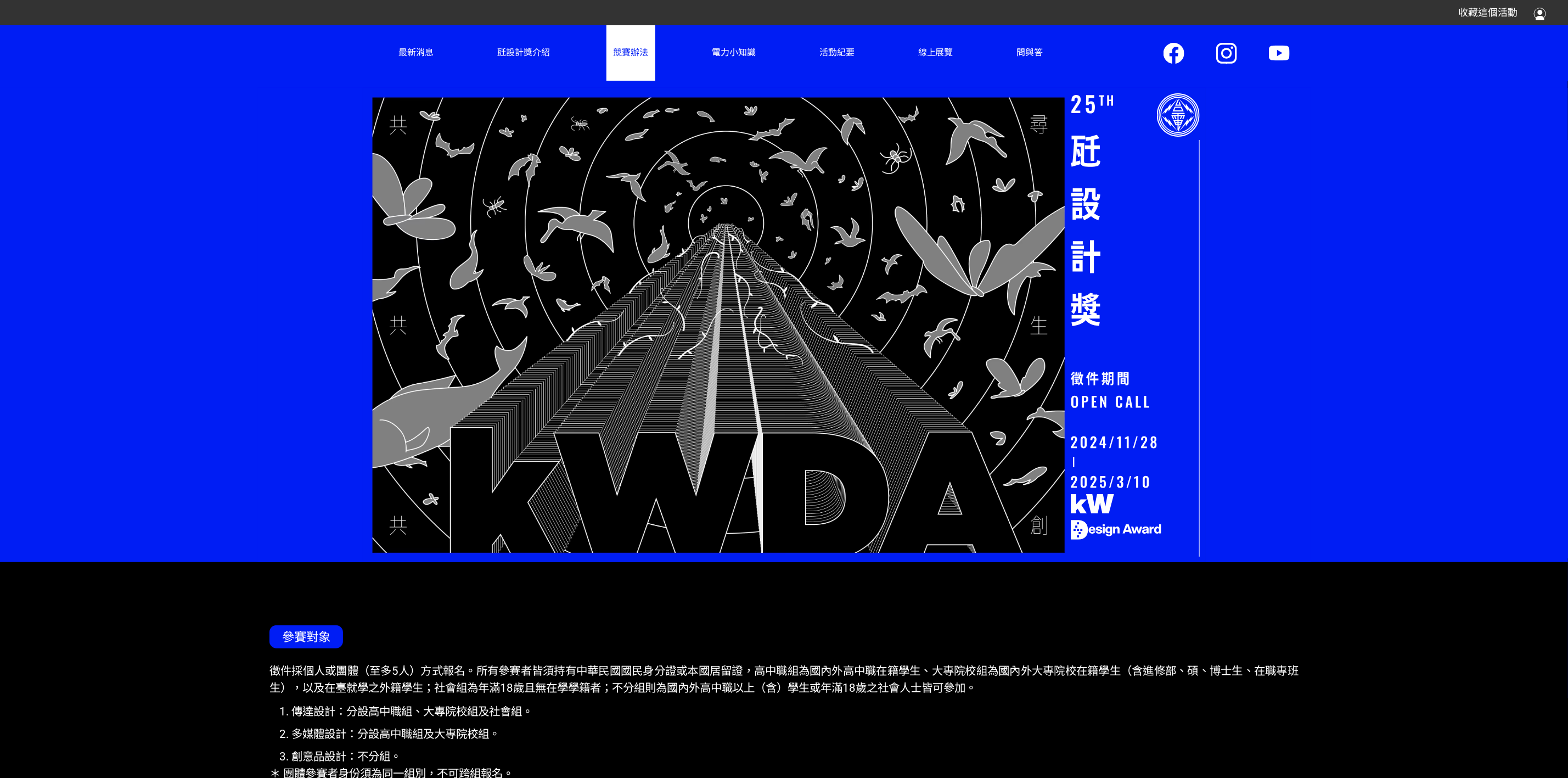
click at [605, 518] on p "徵件採個人或團體（至多5人）方式報名。所有參賽者皆須持有中華民國國民身分證或本國居留證，高中職組為國內外高中職在籍學生、大專院校組為國內外大專院校在籍學生（含…" at bounding box center [784, 679] width 1029 height 33
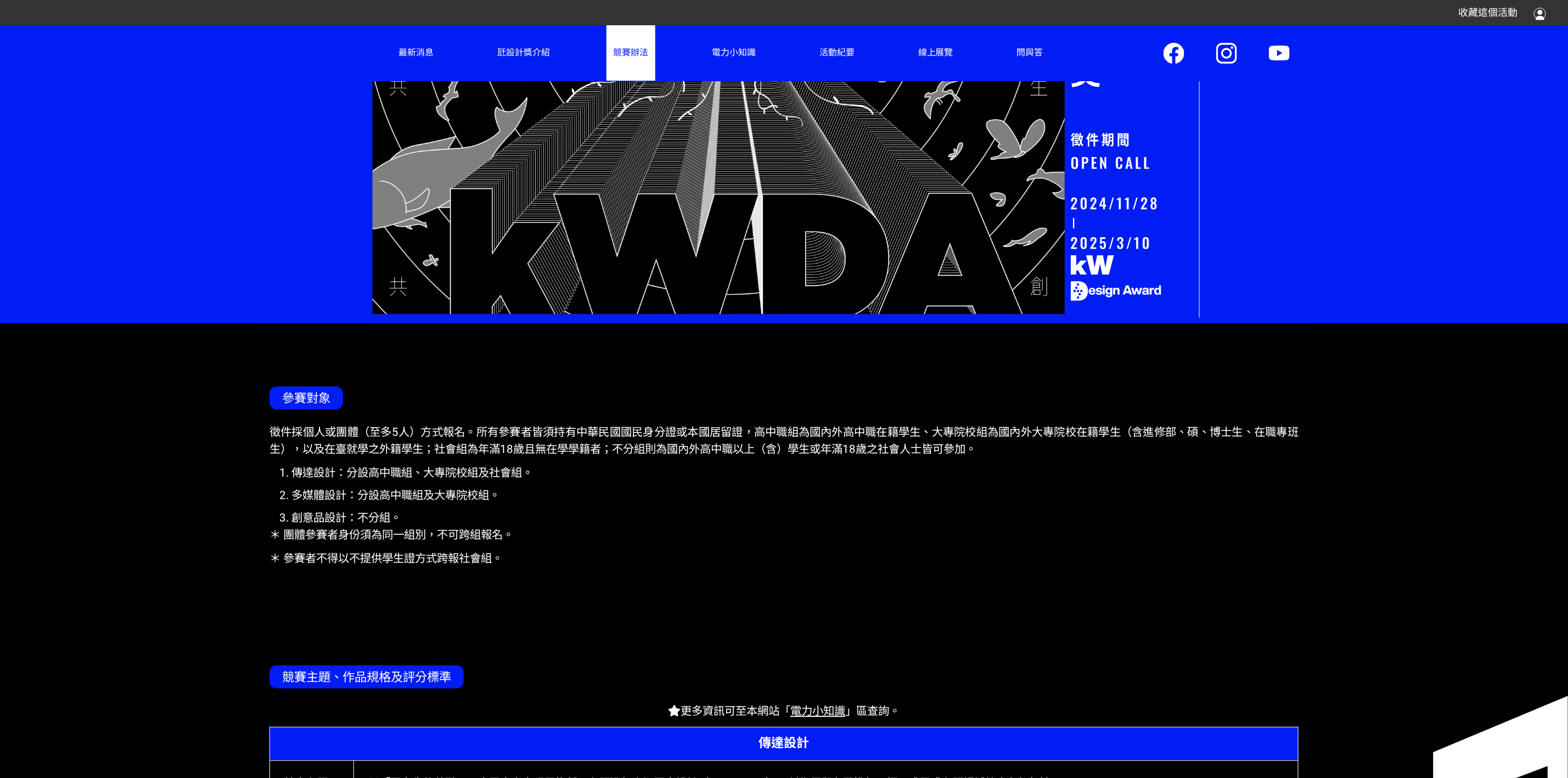
scroll to position [411, 0]
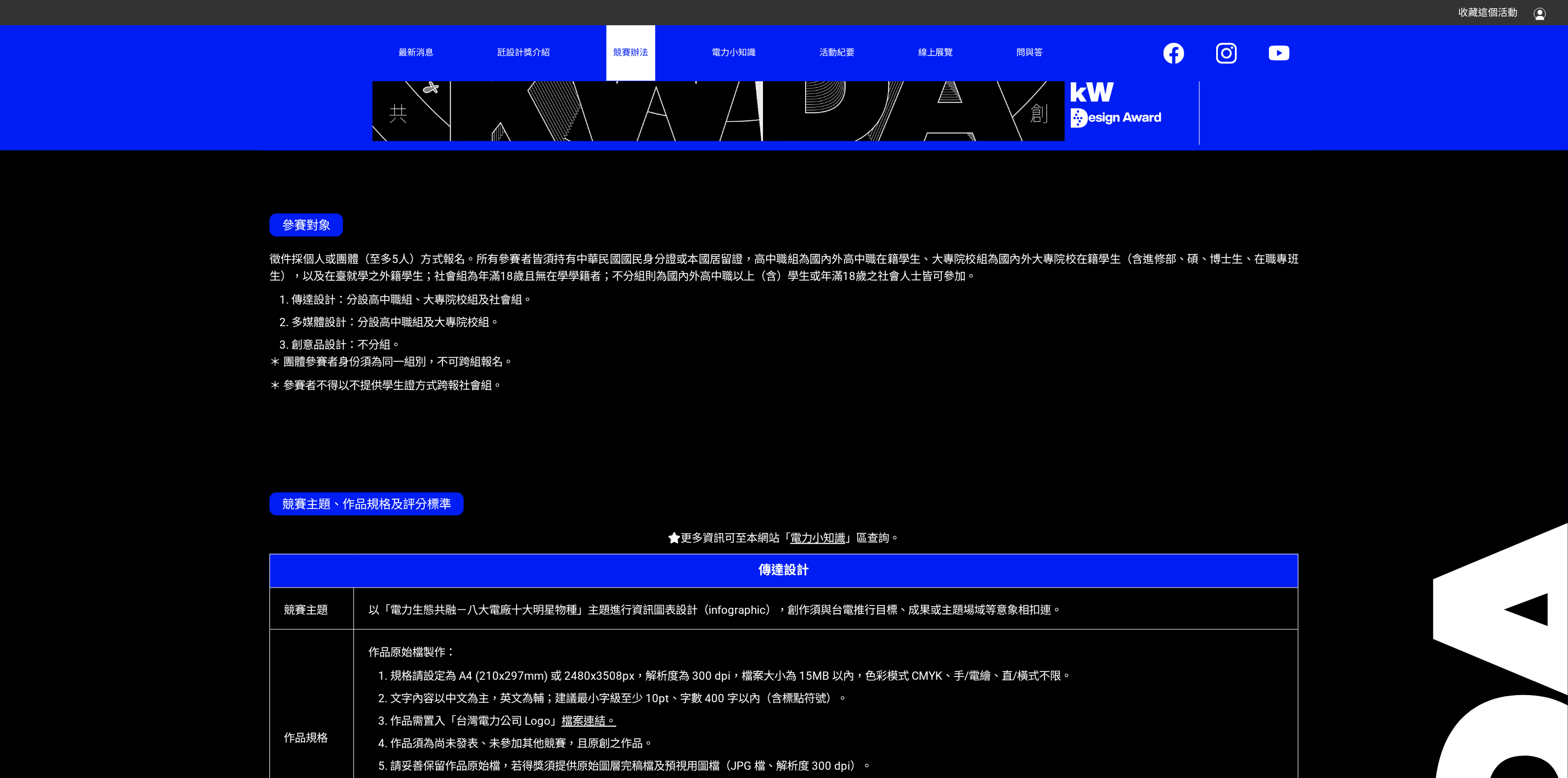
click at [265, 244] on section "參賽對象 徵件採個人或團體（至多5人）方式報名。所有參賽者皆須持有中華民國國民身分證或本國居留證，高中職組為國內外高中職在籍學生、大專院校組為國內外大專院校在…" at bounding box center [784, 289] width 1054 height 279
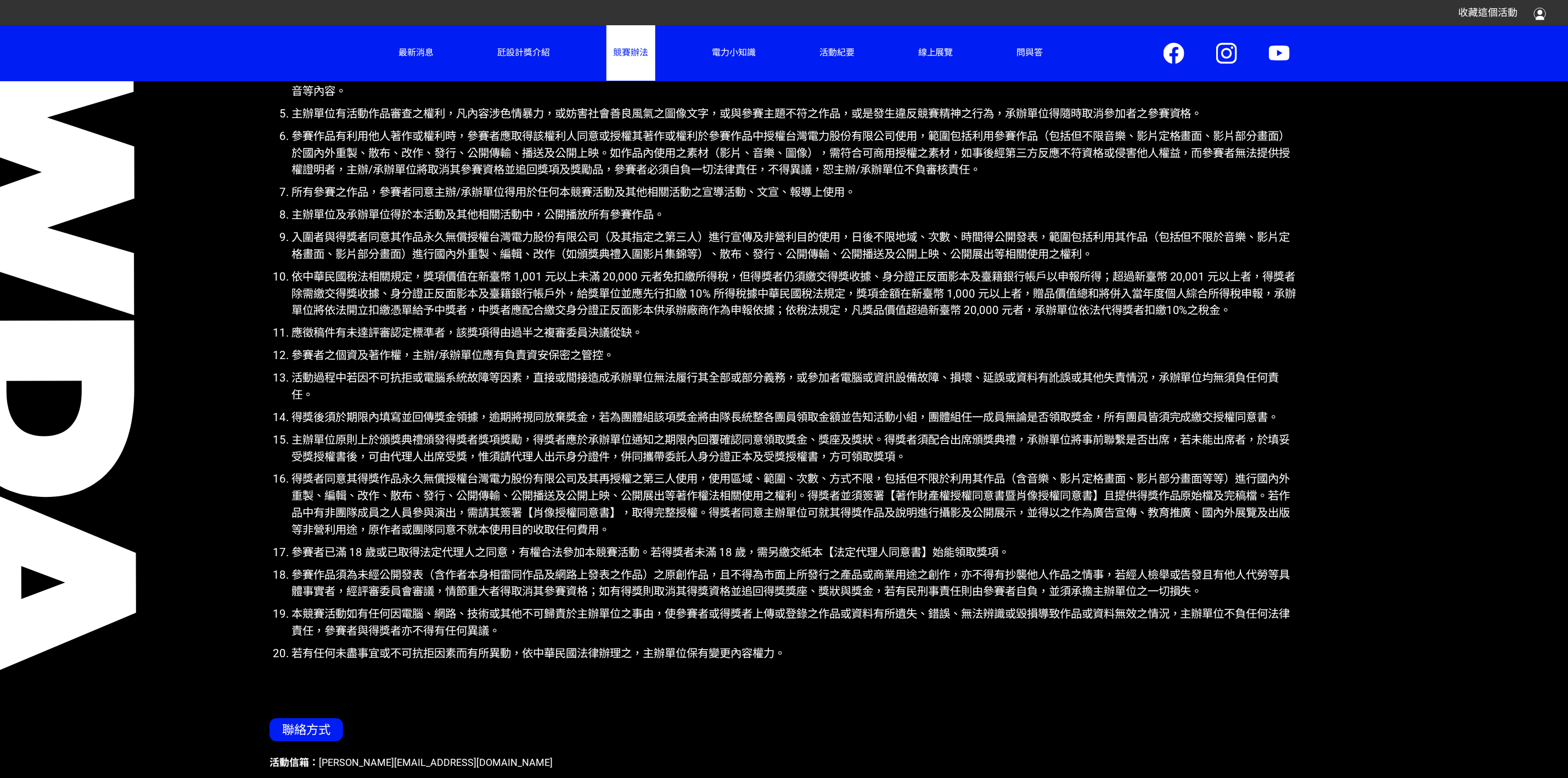
scroll to position [5346, 0]
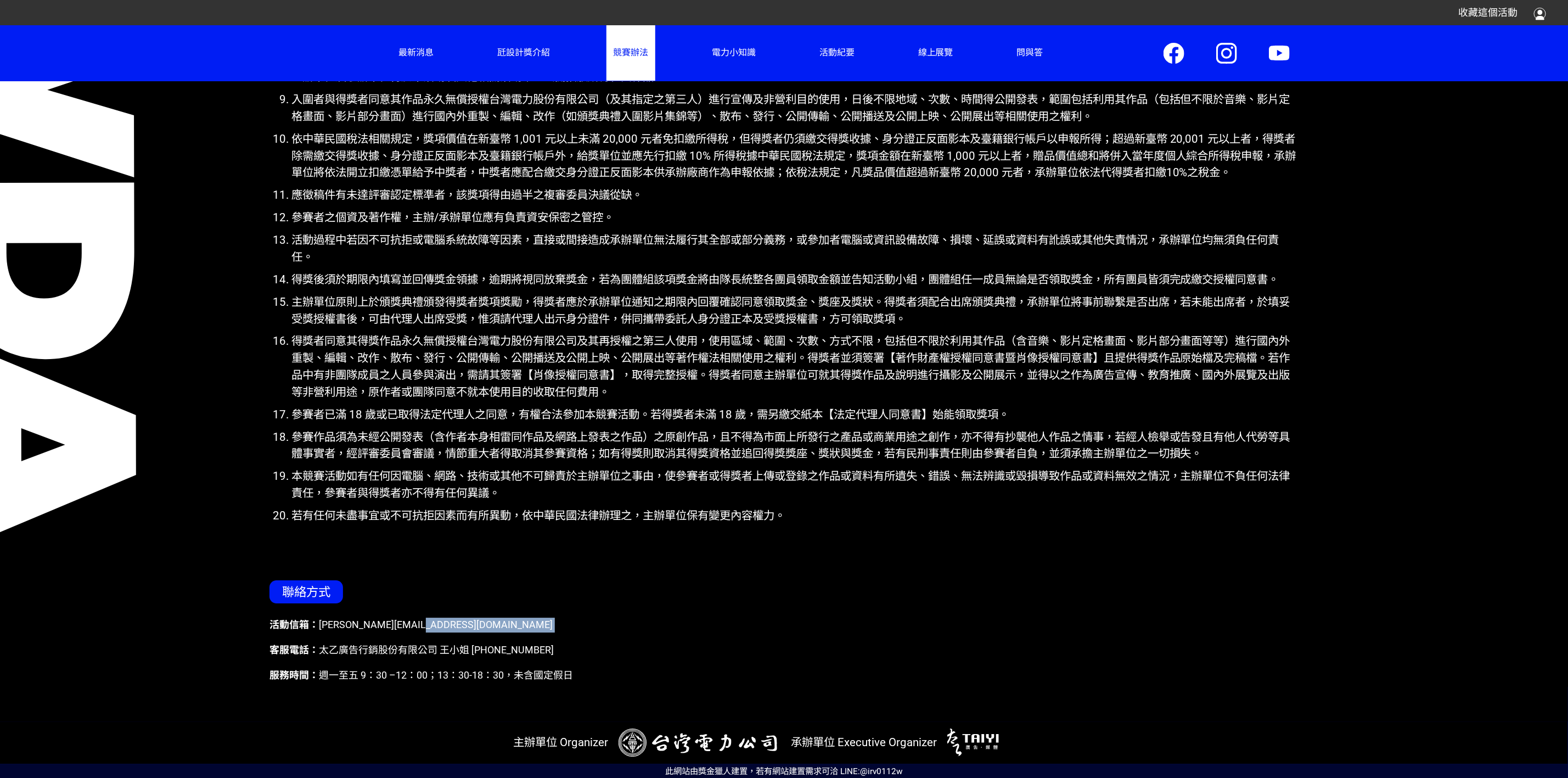
drag, startPoint x: 257, startPoint y: 636, endPoint x: 674, endPoint y: 628, distance: 417.1
click at [674, 518] on section "注意事項 為使參賽作品能順利參賽，建議參賽者可於報名截止日至少前一天提早上傳參賽作品，收件時間一律以競賽網站系統後台收件時間為準（含退件須補正之作品）。若參賽…" at bounding box center [784, 207] width 1568 height 1028
click at [676, 518] on dl "活動信箱： [PERSON_NAME][EMAIL_ADDRESS][DOMAIN_NAME]" at bounding box center [784, 627] width 1029 height 18
click at [661, 518] on img at bounding box center [698, 742] width 159 height 28
click at [811, 518] on div "活動信箱： [PERSON_NAME][EMAIL_ADDRESS][DOMAIN_NAME] 客服電話： 太乙廣告行銷股份有限公司 王小姐 [PHONE_N…" at bounding box center [784, 655] width 1029 height 76
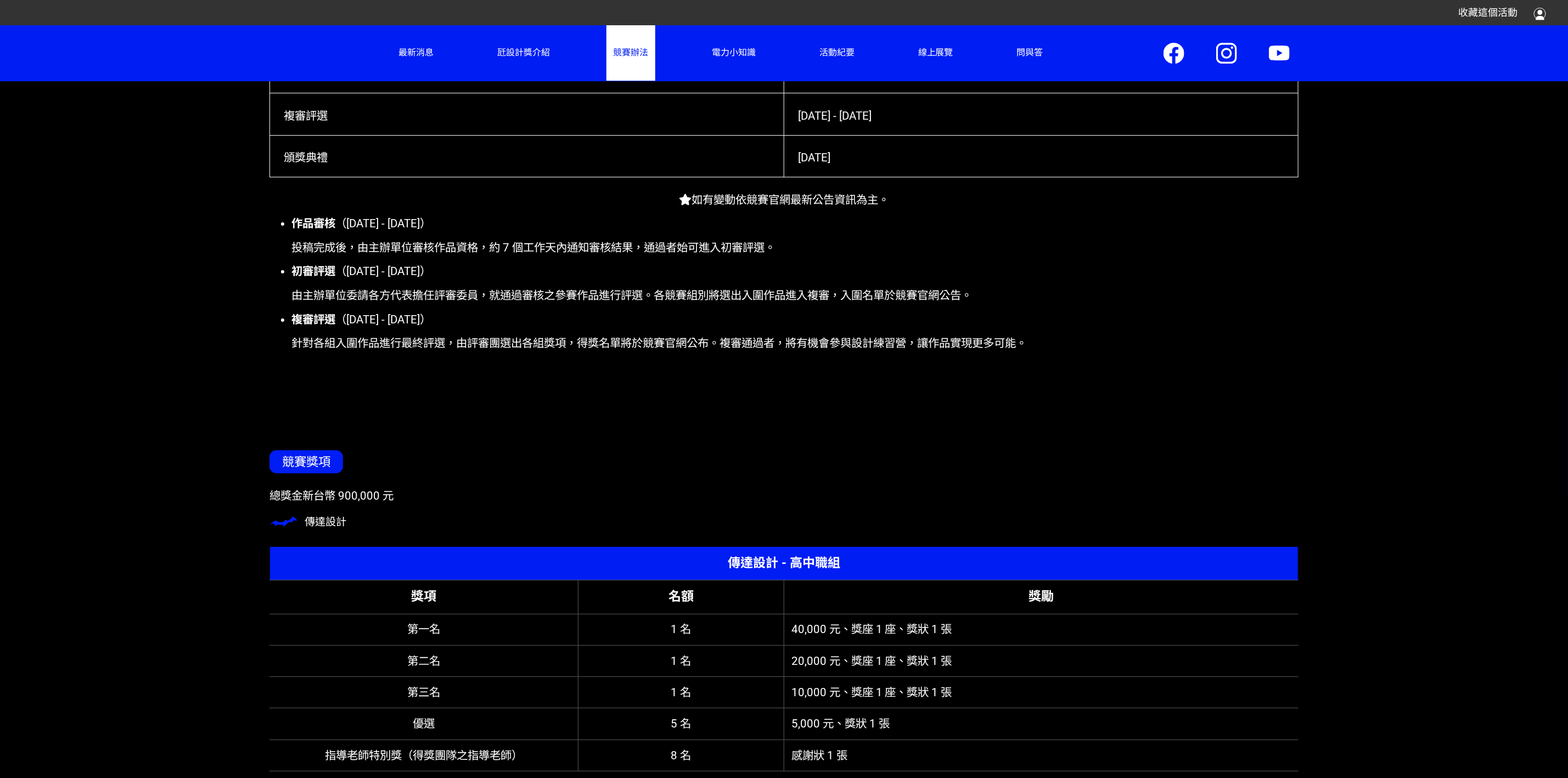
scroll to position [2794, 0]
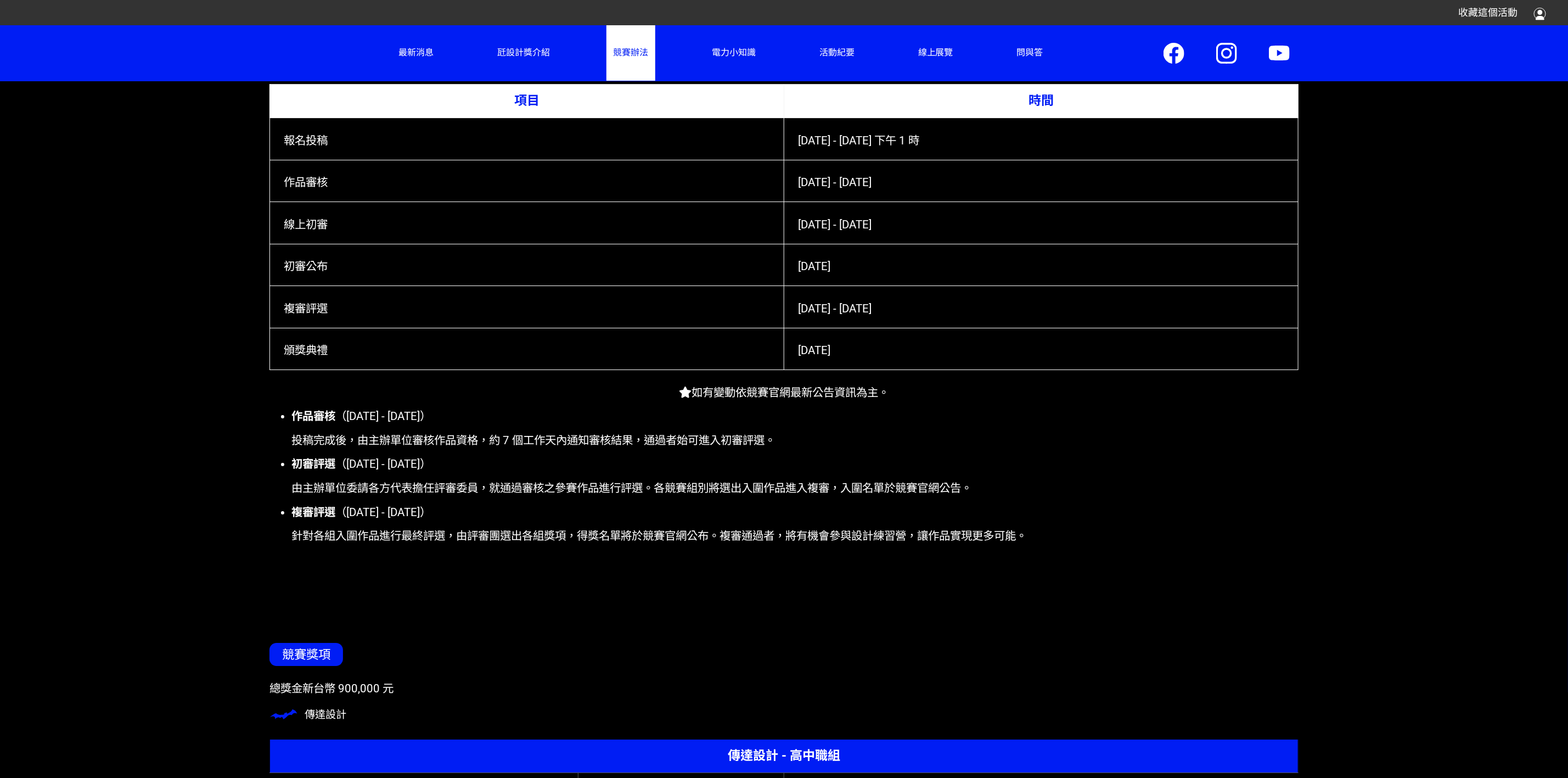
drag, startPoint x: 796, startPoint y: 145, endPoint x: 1113, endPoint y: 173, distance: 318.2
click at [1045, 173] on tbody "報名投稿 [DATE] - [DATE] 下午 1 時 作品審核 [DATE] - [DATE] 線上初審 [DATE] - [DATE] 初審公布 [DAT…" at bounding box center [784, 243] width 1028 height 252
click at [1045, 173] on td "[DATE] - [DATE]" at bounding box center [1041, 181] width 514 height 43
drag, startPoint x: 996, startPoint y: 143, endPoint x: 784, endPoint y: 149, distance: 212.1
click at [784, 149] on td "[DATE] - [DATE] 下午 1 時" at bounding box center [1041, 139] width 514 height 43
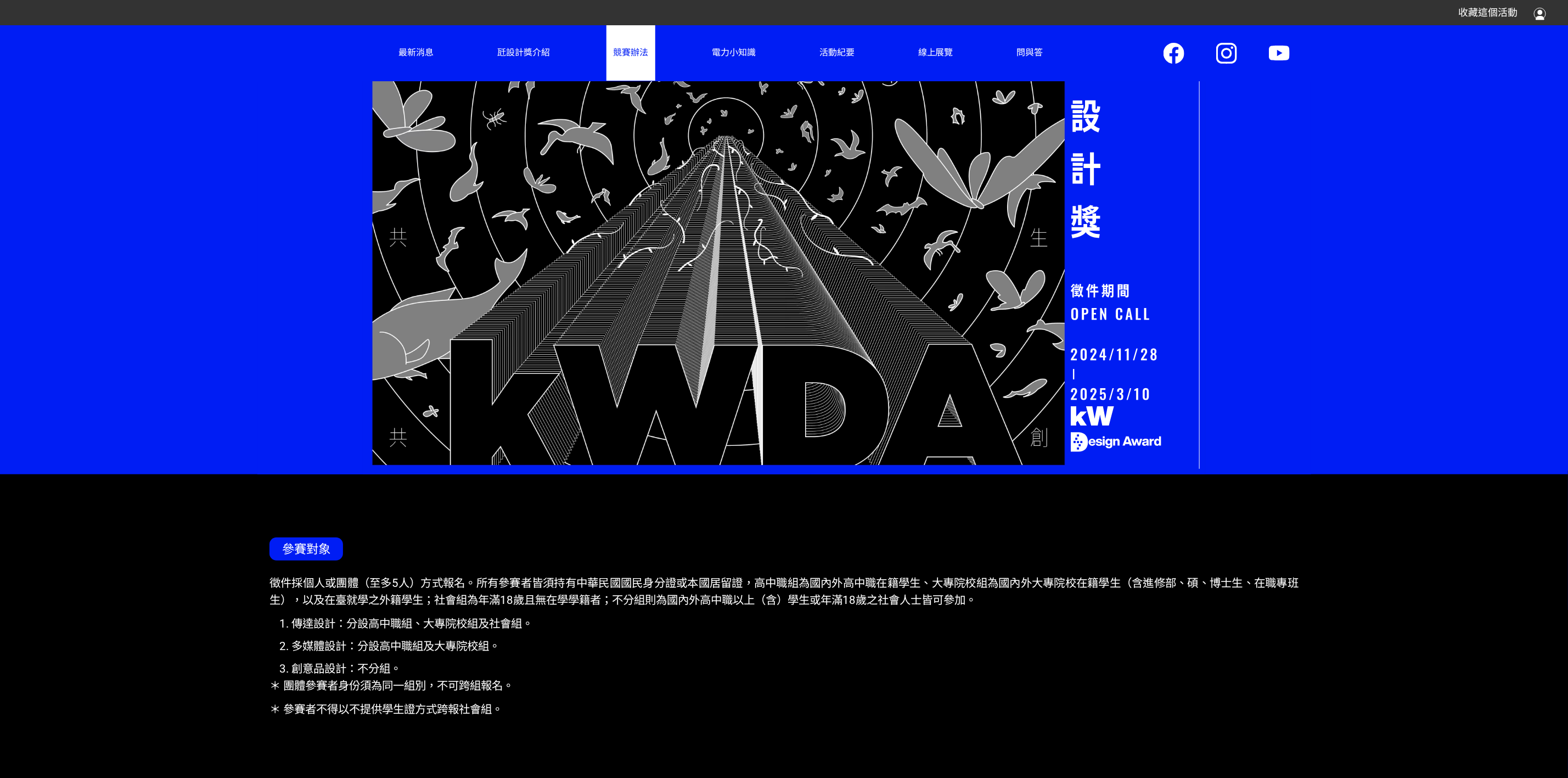
scroll to position [0, 0]
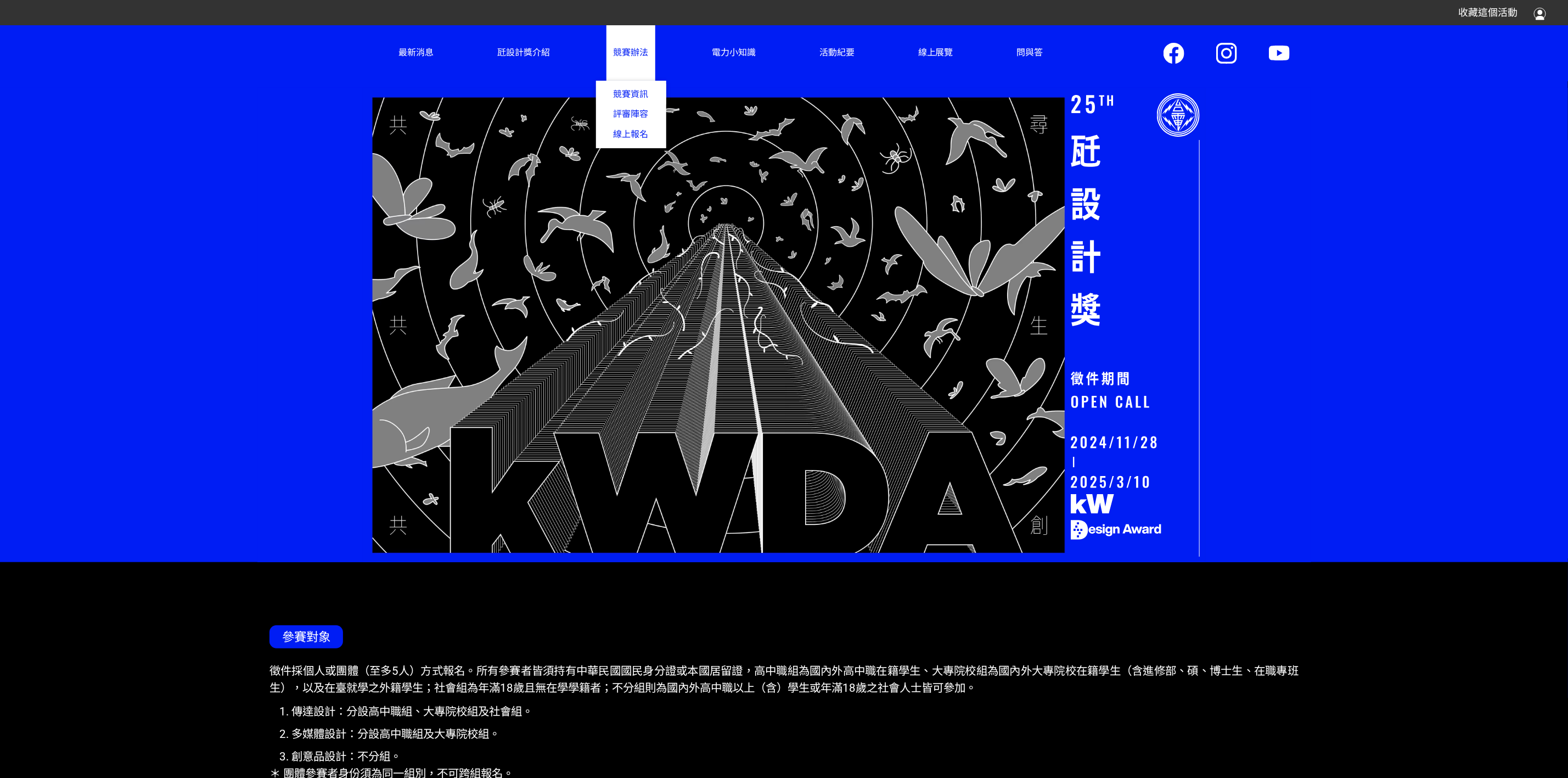
click at [621, 55] on span "競賽辦法" at bounding box center [631, 52] width 35 height 11
click at [626, 133] on span "線上報名" at bounding box center [630, 135] width 70 height 21
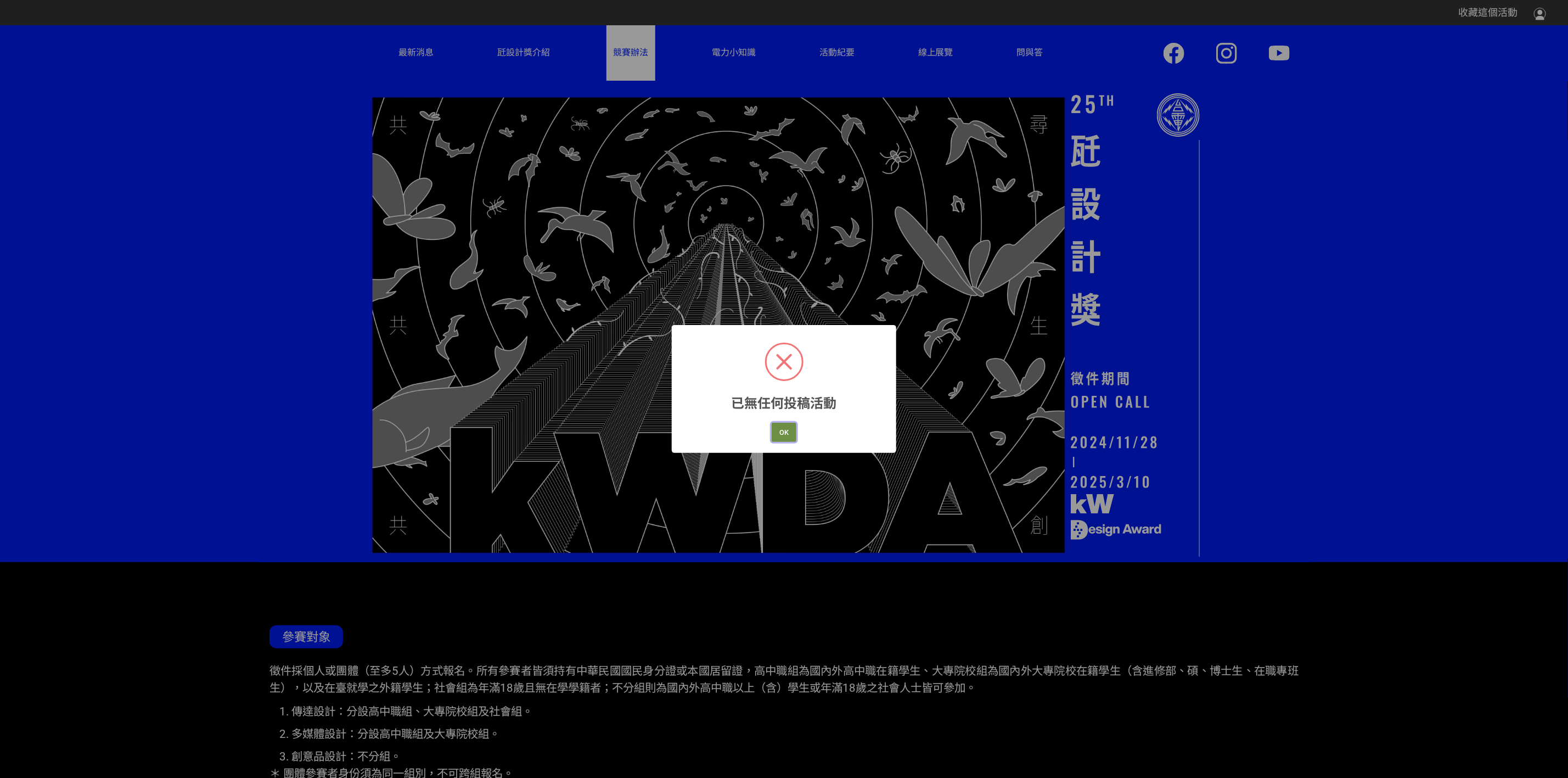
click at [788, 436] on button "OK" at bounding box center [784, 432] width 25 height 19
